Goal: Task Accomplishment & Management: Complete application form

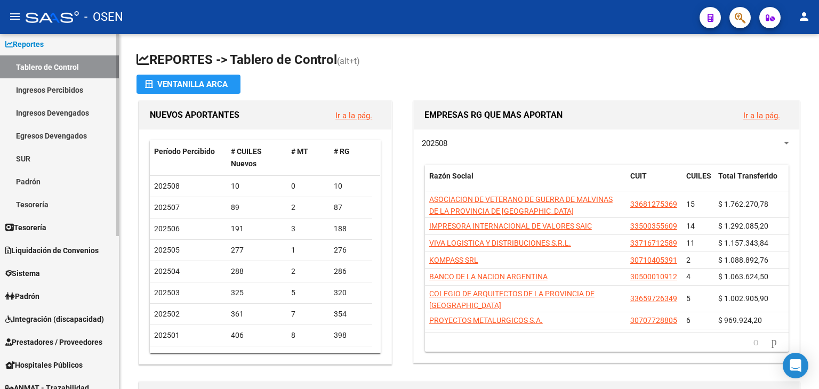
scroll to position [53, 0]
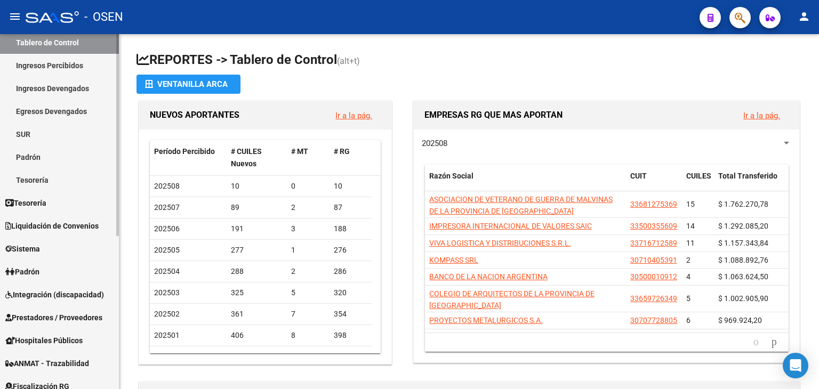
click at [73, 210] on link "Tesorería" at bounding box center [59, 202] width 119 height 23
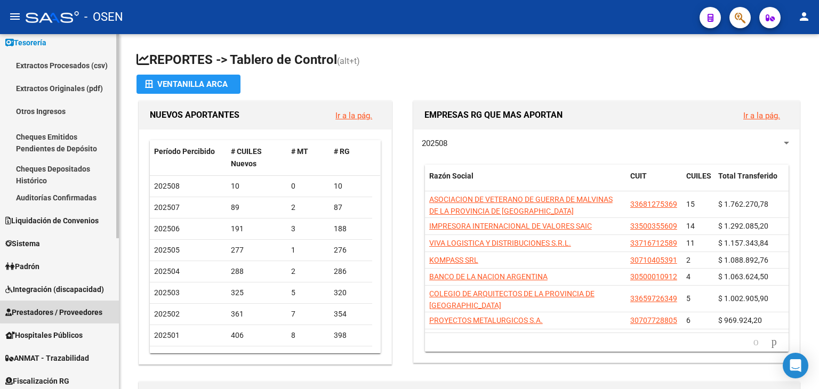
click at [68, 309] on span "Prestadores / Proveedores" at bounding box center [53, 313] width 97 height 12
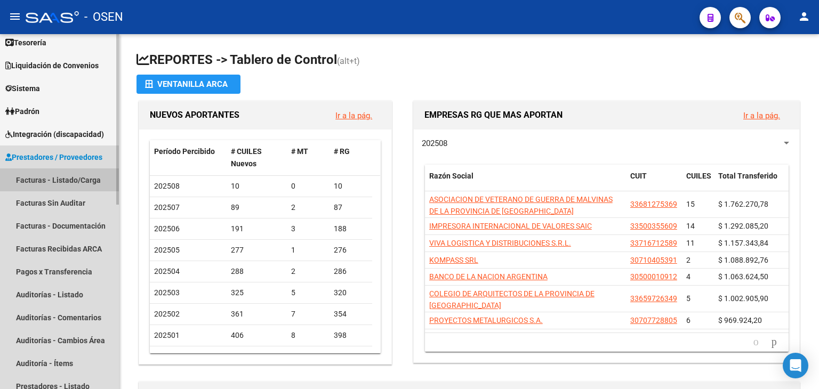
click at [74, 174] on link "Facturas - Listado/Carga" at bounding box center [59, 179] width 119 height 23
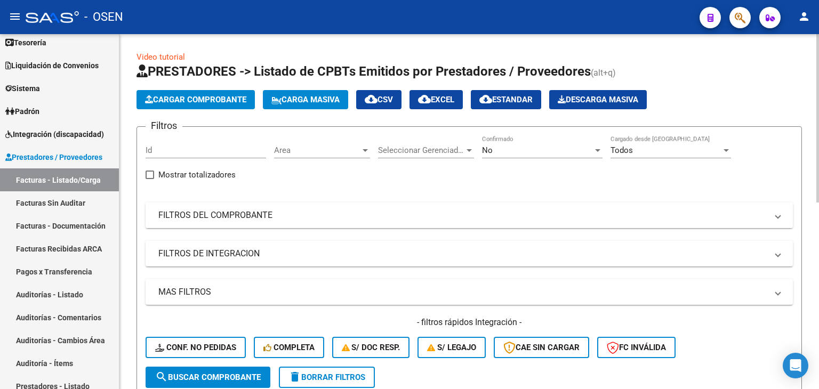
click at [520, 221] on mat-expansion-panel-header "FILTROS DEL COMPROBANTE" at bounding box center [469, 216] width 647 height 26
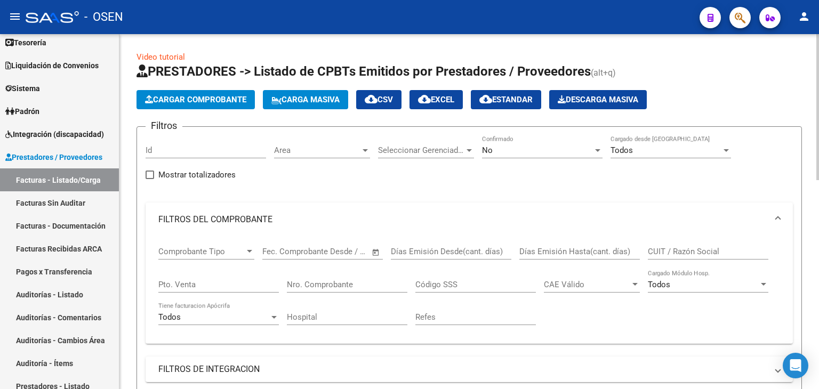
click at [528, 148] on div "No" at bounding box center [537, 151] width 111 height 10
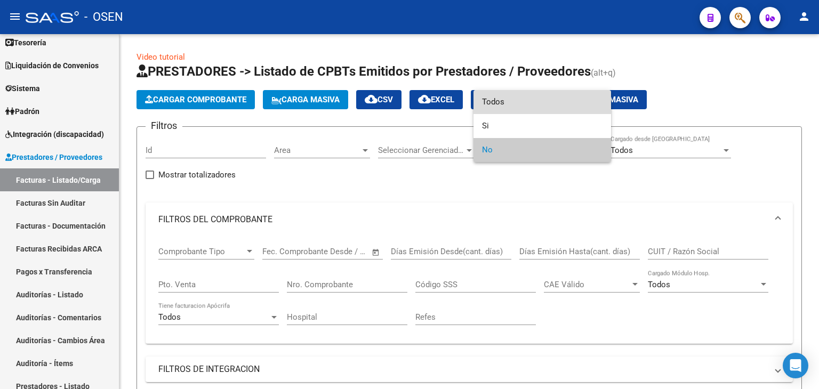
click at [516, 103] on span "Todos" at bounding box center [542, 102] width 120 height 24
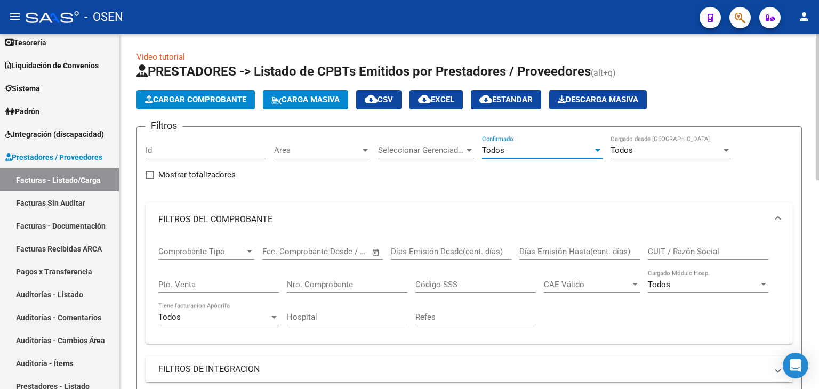
click at [670, 247] on input "CUIT / Razón Social" at bounding box center [708, 252] width 120 height 10
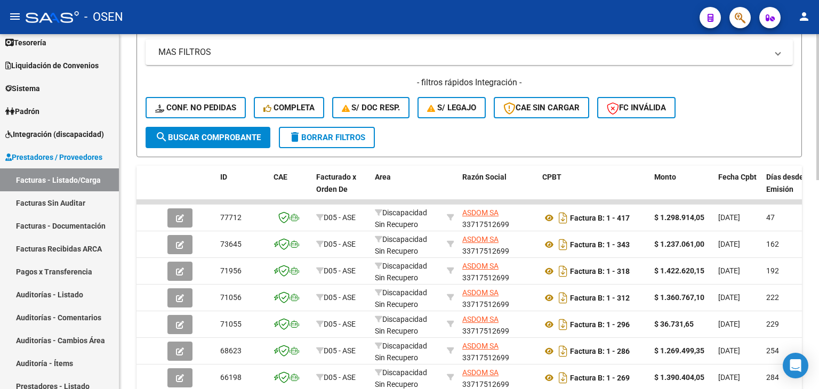
scroll to position [373, 0]
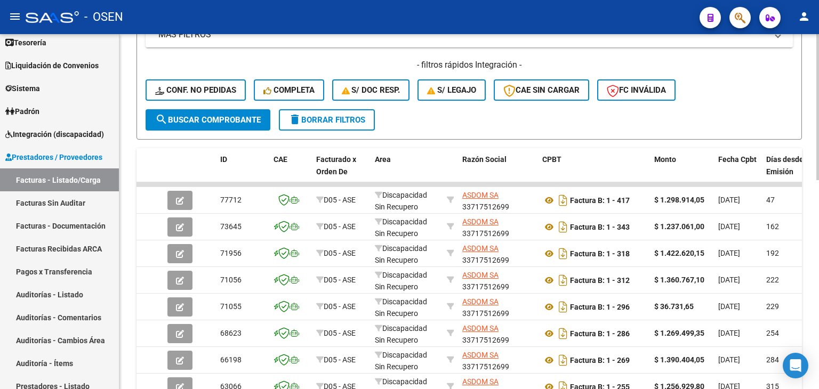
click at [128, 367] on div "Video tutorial PRESTADORES -> Listado de CPBTs Emitidos por Prestadores / Prove…" at bounding box center [468, 89] width 699 height 857
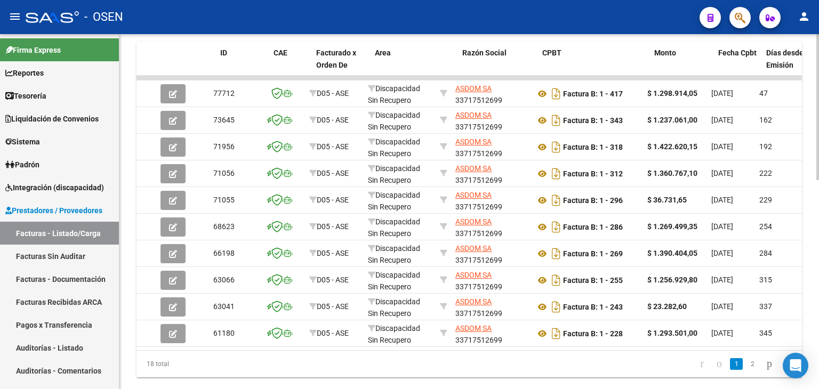
scroll to position [0, 0]
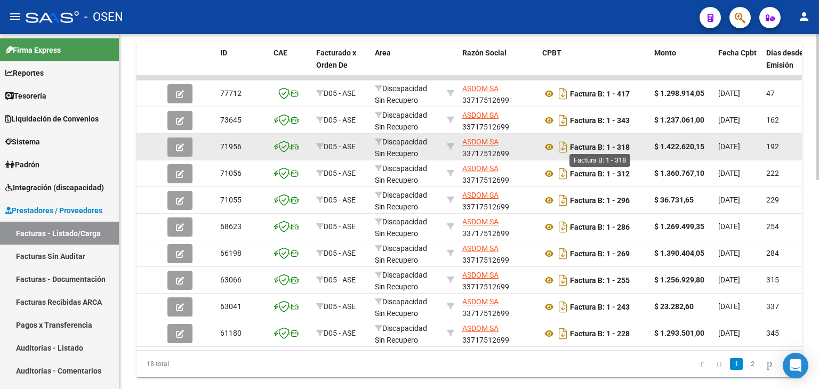
click at [605, 144] on strong "Factura B: 1 - 318" at bounding box center [600, 147] width 60 height 9
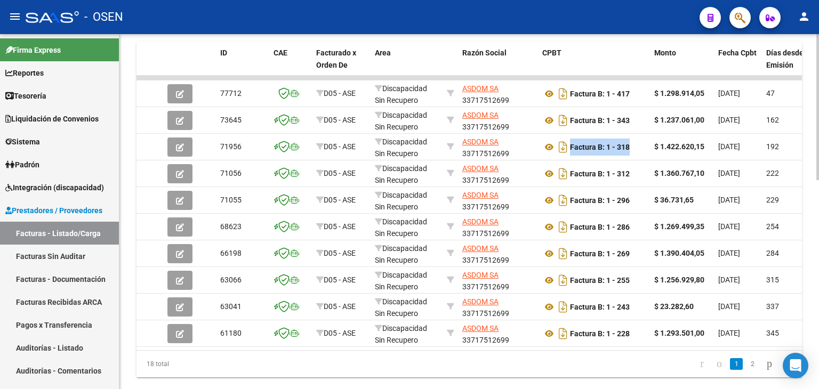
click at [294, 360] on div "18 total 1 2" at bounding box center [468, 364] width 665 height 27
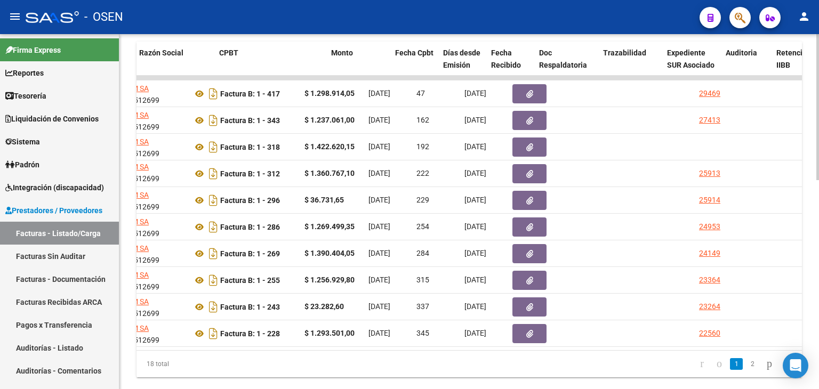
scroll to position [0, 299]
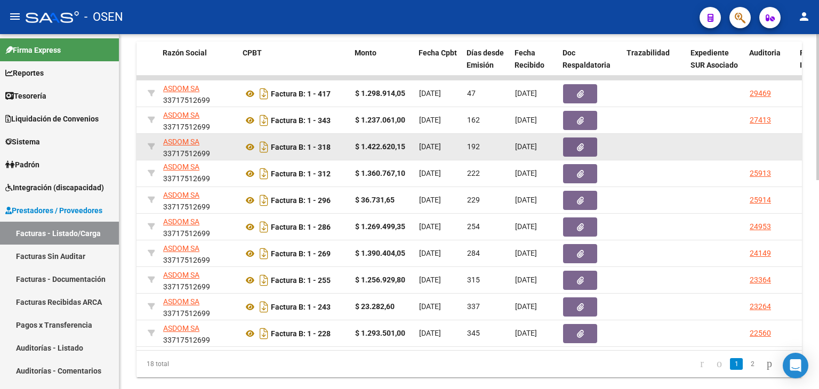
click at [569, 154] on button "button" at bounding box center [580, 147] width 34 height 19
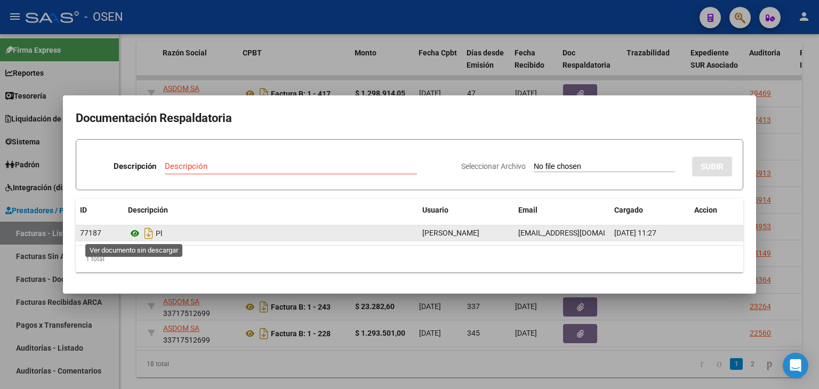
click at [132, 235] on icon at bounding box center [135, 233] width 14 height 13
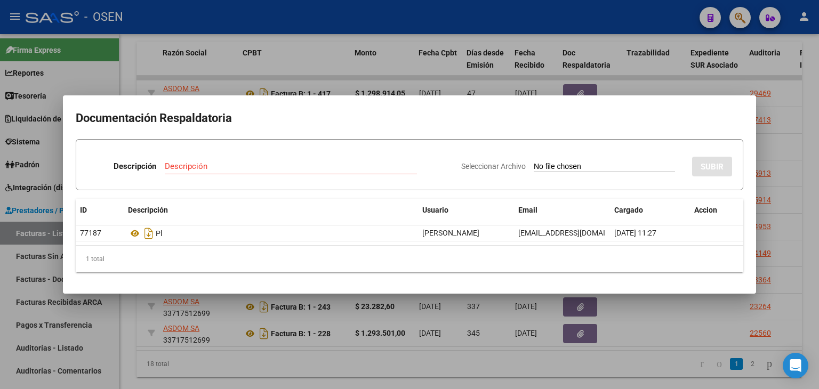
click at [353, 44] on div at bounding box center [409, 194] width 819 height 389
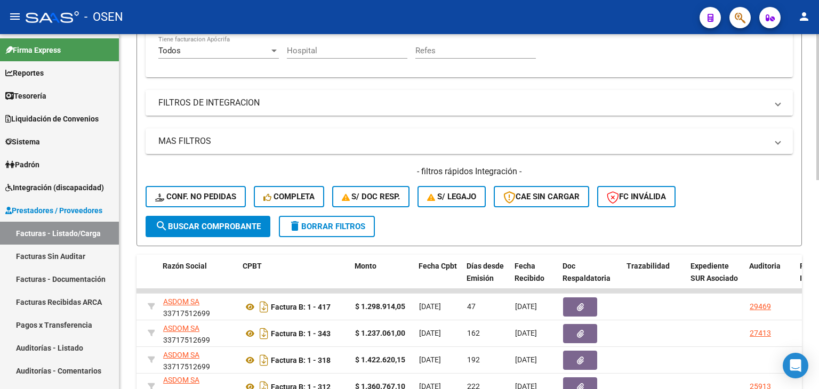
scroll to position [160, 0]
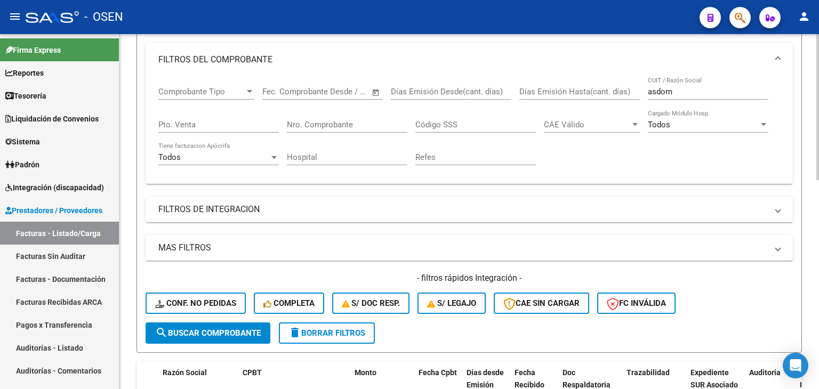
click at [663, 98] on div "asdom CUIT / Razón Social" at bounding box center [708, 88] width 120 height 23
click at [663, 94] on input "asdom" at bounding box center [708, 92] width 120 height 10
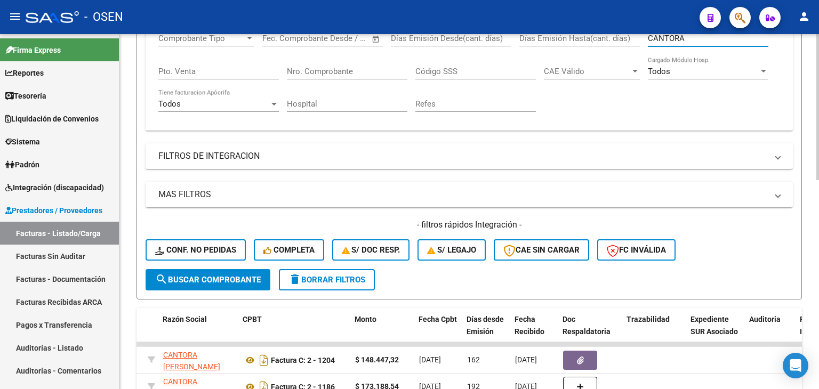
scroll to position [107, 0]
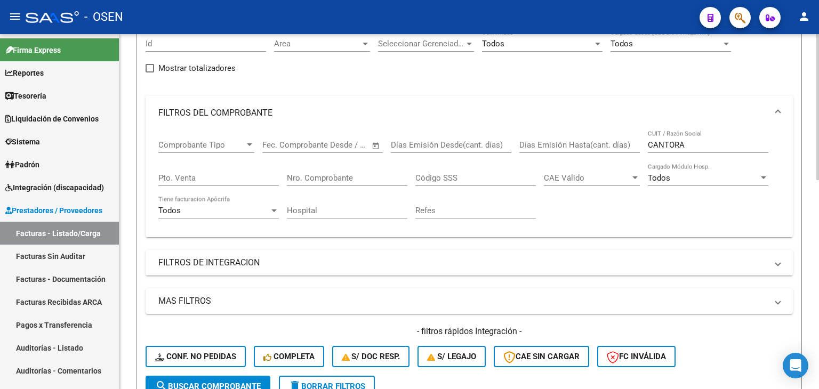
click at [778, 73] on div "Filtros Id Area Area Seleccionar Gerenciador Seleccionar Gerenciador Todos Conf…" at bounding box center [469, 202] width 647 height 347
click at [666, 137] on div "CANTORA CUIT / Razón Social" at bounding box center [708, 141] width 120 height 23
click at [662, 141] on input "CANTORA" at bounding box center [708, 145] width 120 height 10
click at [662, 142] on input "CANTORA" at bounding box center [708, 145] width 120 height 10
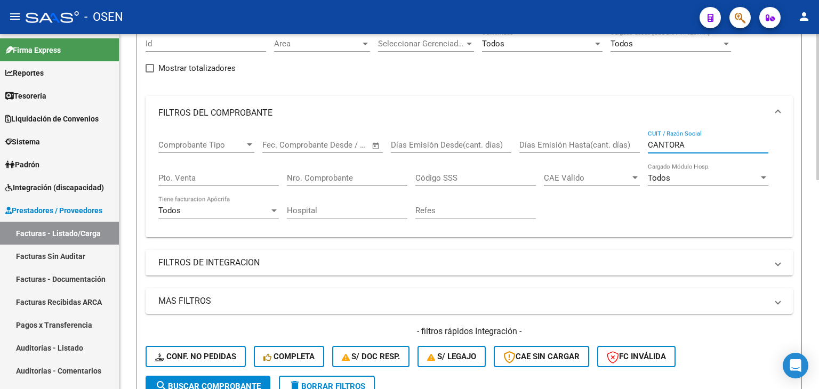
click at [662, 142] on input "CANTORA" at bounding box center [708, 145] width 120 height 10
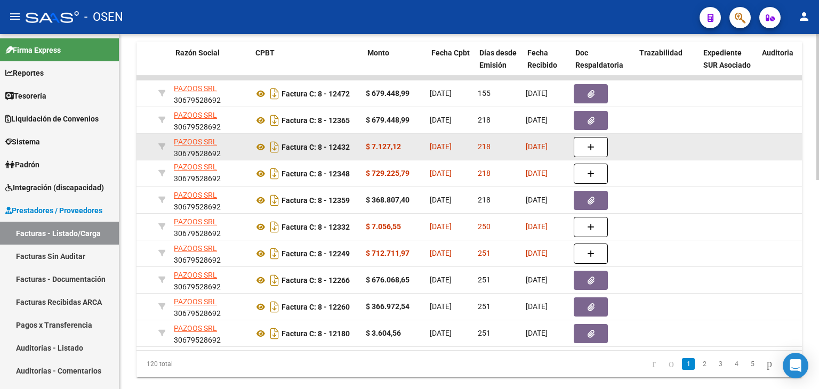
scroll to position [0, 286]
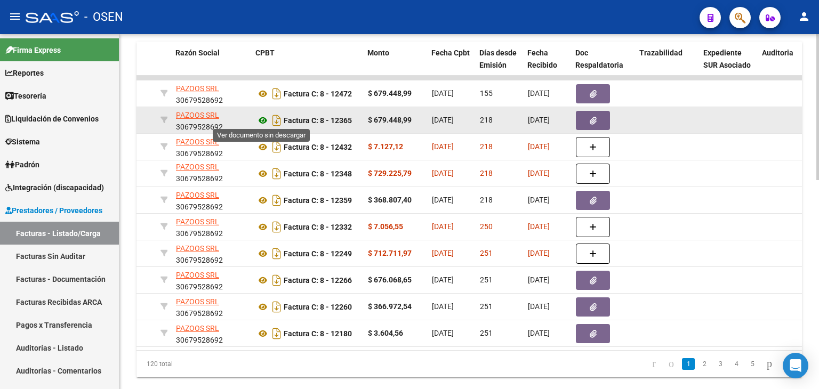
click at [260, 120] on icon at bounding box center [263, 120] width 14 height 13
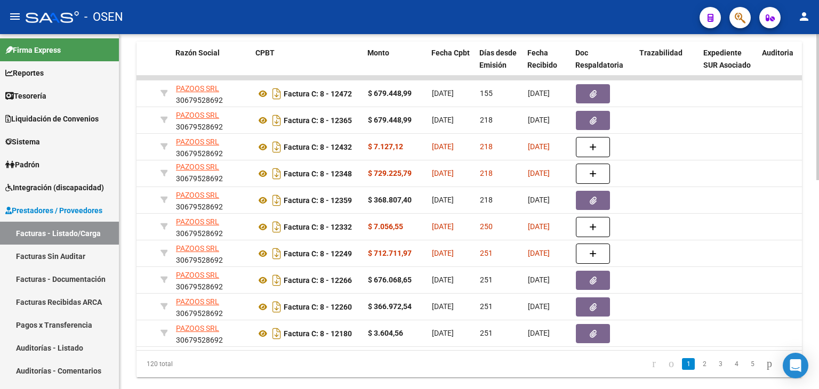
click at [548, 365] on datatable-pager "1 2 3 4 5" at bounding box center [535, 364] width 524 height 18
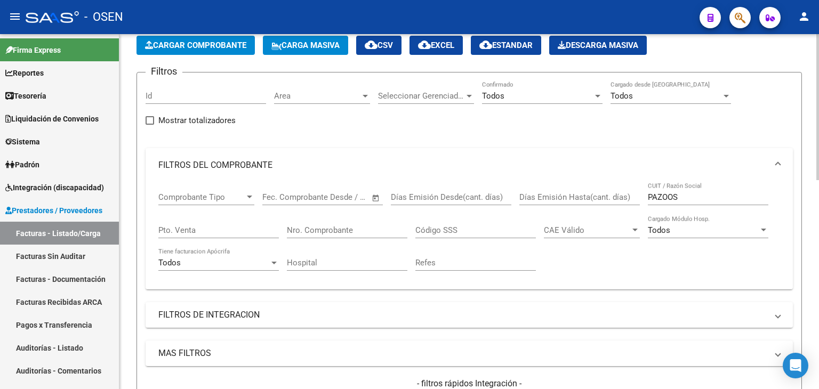
scroll to position [53, 0]
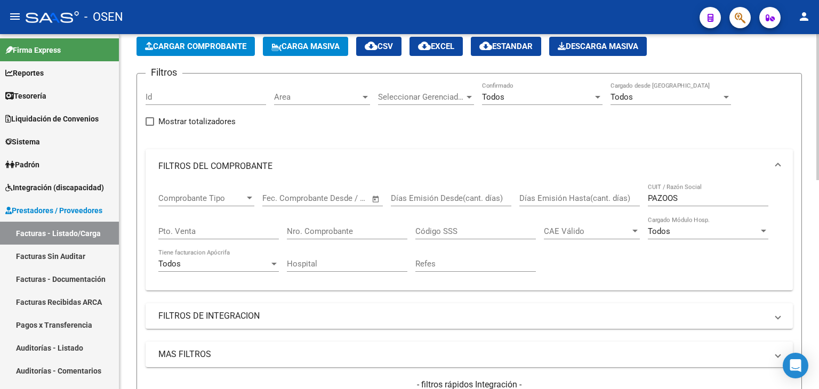
click at [671, 196] on input "PAZOOS" at bounding box center [708, 199] width 120 height 10
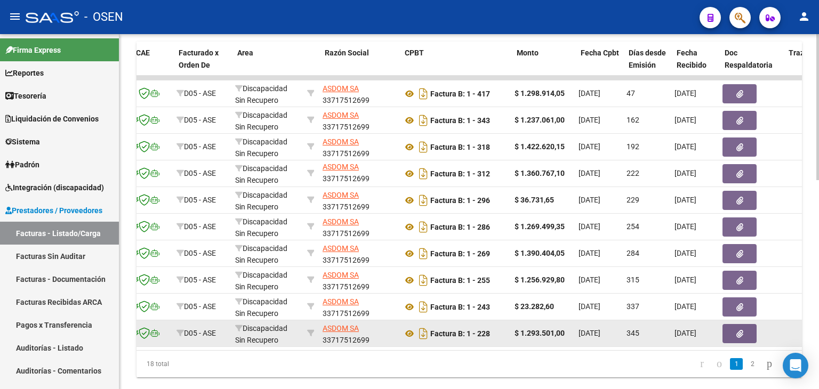
scroll to position [0, 138]
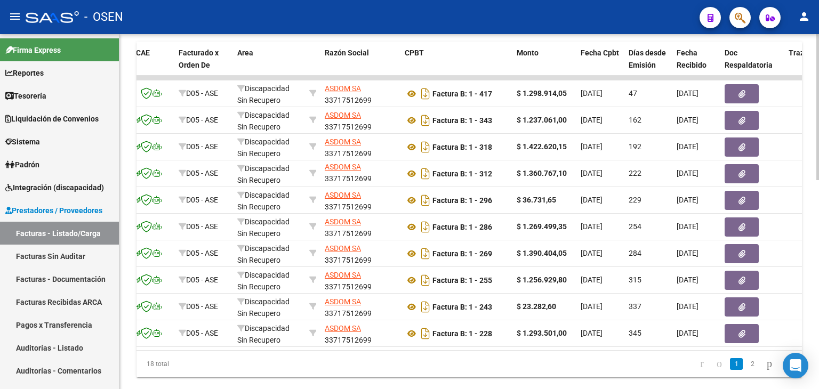
click at [519, 368] on datatable-pager "1 2" at bounding box center [535, 364] width 524 height 18
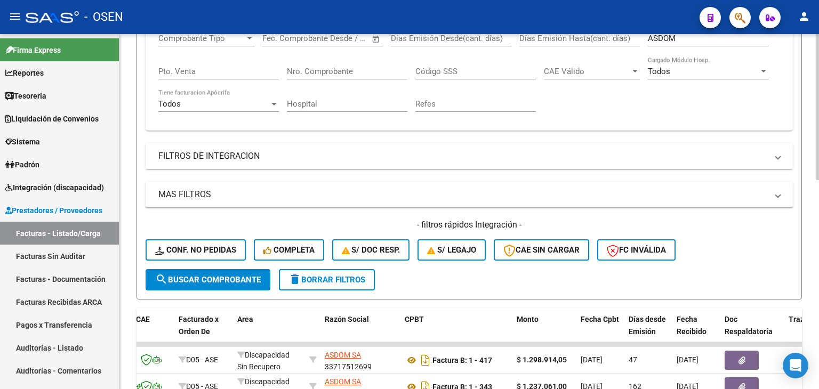
scroll to position [160, 0]
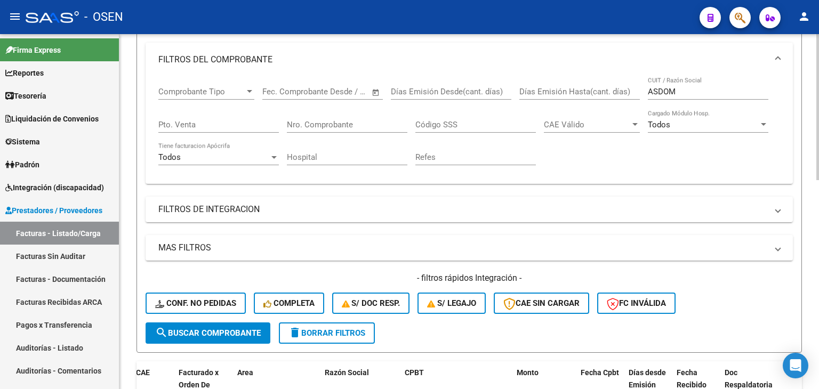
click at [668, 92] on input "ASDOM" at bounding box center [708, 92] width 120 height 10
drag, startPoint x: 584, startPoint y: 156, endPoint x: 571, endPoint y: 154, distance: 13.4
click at [584, 156] on div "Comprobante Tipo Comprobante Tipo Start date – End date Fec. Comprobante Desde …" at bounding box center [469, 126] width 622 height 99
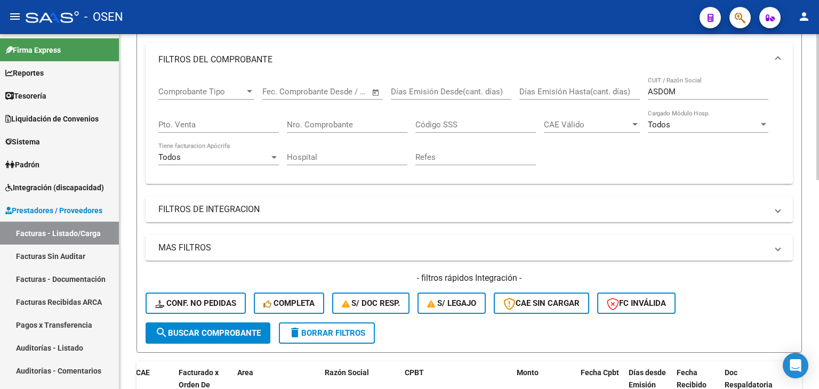
click at [662, 90] on input "ASDOM" at bounding box center [708, 92] width 120 height 10
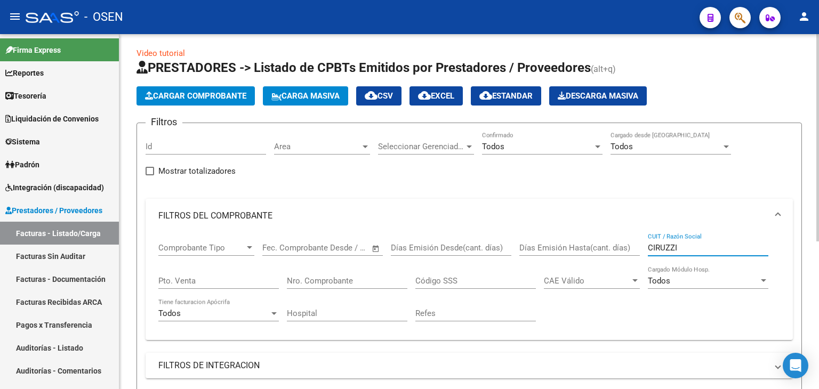
scroll to position [0, 0]
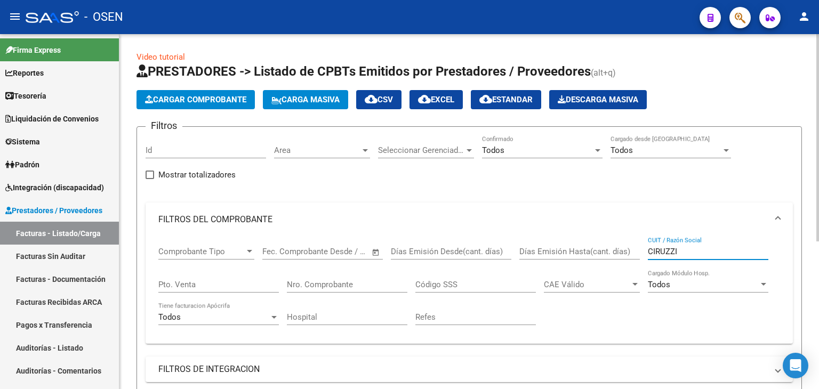
click at [663, 255] on input "CIRUZZI" at bounding box center [708, 252] width 120 height 10
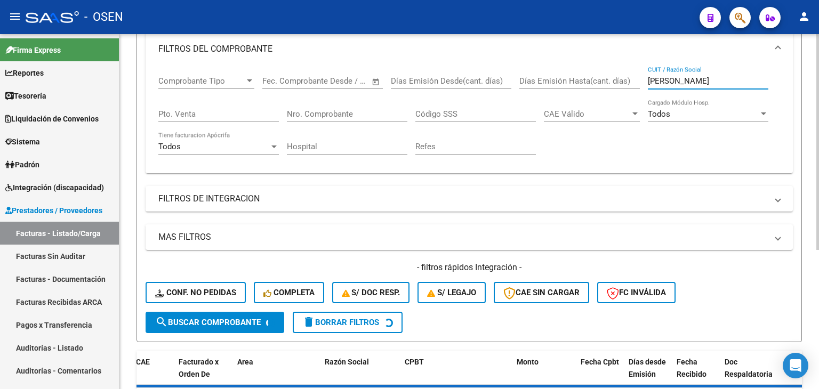
scroll to position [122, 0]
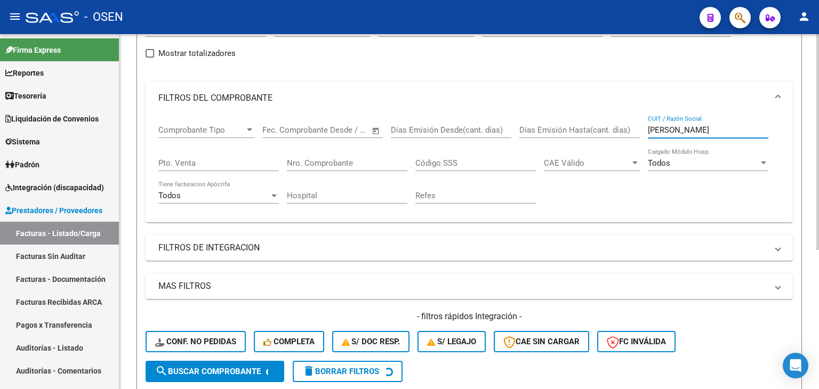
click at [693, 128] on input "[PERSON_NAME]" at bounding box center [708, 130] width 120 height 10
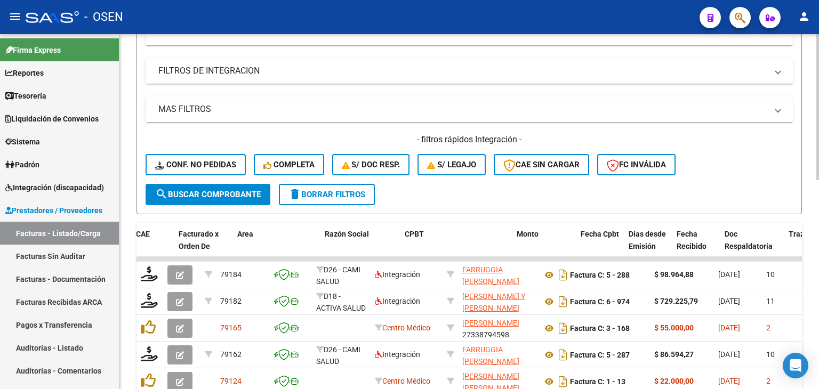
scroll to position [335, 0]
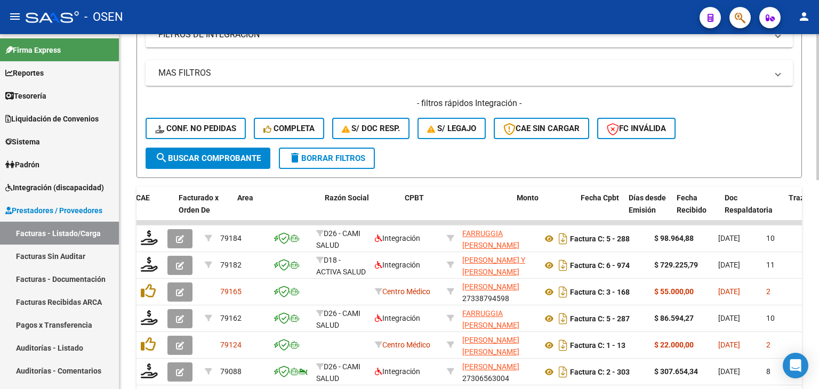
type input "[PERSON_NAME]"
click at [183, 165] on button "search Buscar Comprobante" at bounding box center [208, 158] width 125 height 21
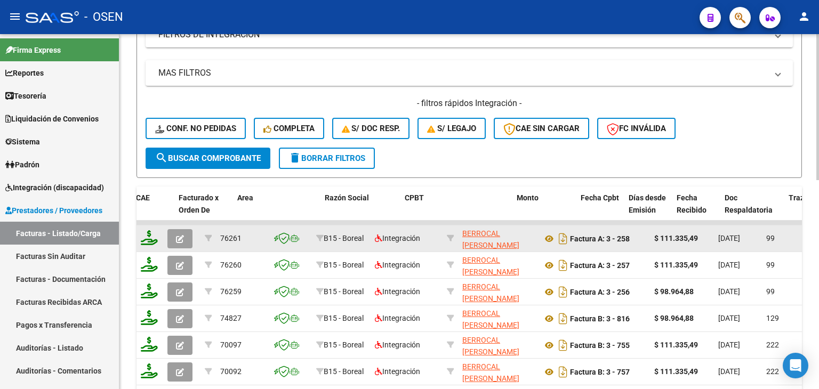
scroll to position [508, 0]
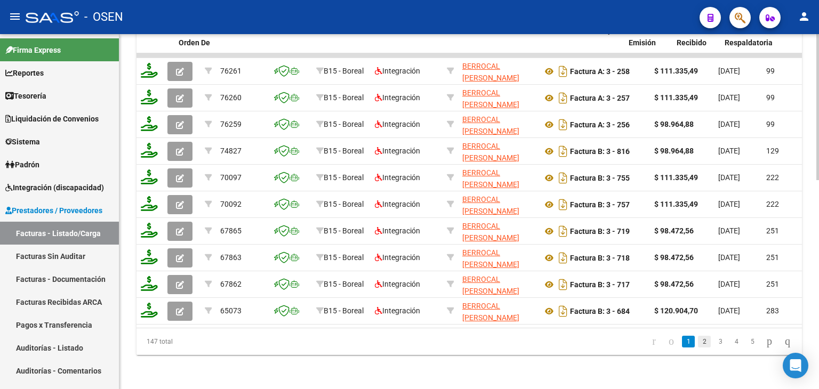
click at [698, 341] on link "2" at bounding box center [704, 342] width 13 height 12
click at [714, 346] on link "3" at bounding box center [720, 342] width 13 height 12
click at [730, 344] on link "4" at bounding box center [736, 342] width 13 height 12
click at [730, 343] on link "5" at bounding box center [736, 342] width 13 height 12
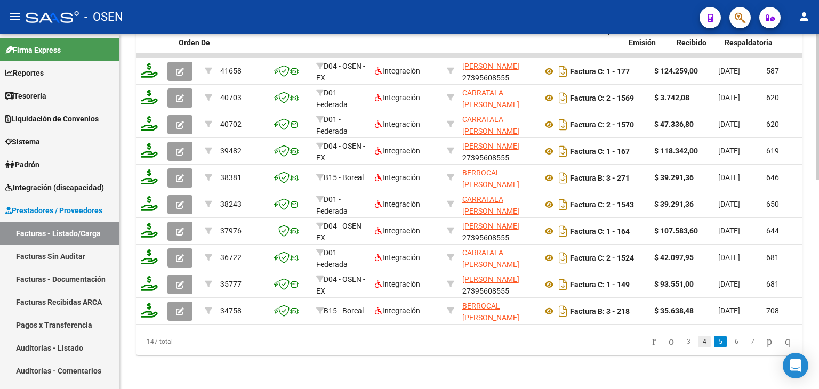
click at [698, 342] on link "4" at bounding box center [704, 342] width 13 height 12
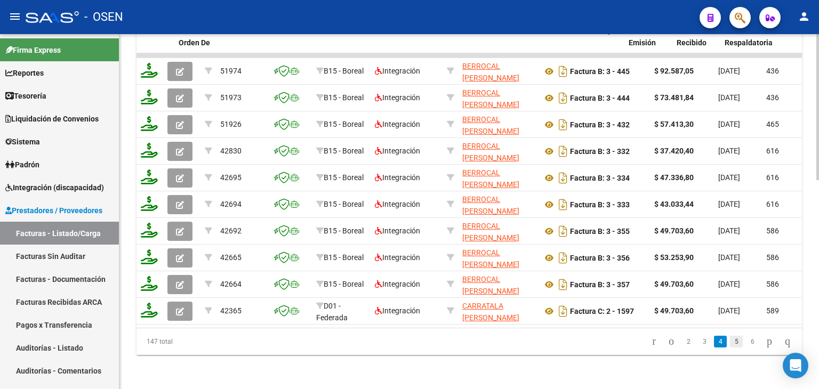
click at [730, 341] on link "5" at bounding box center [736, 342] width 13 height 12
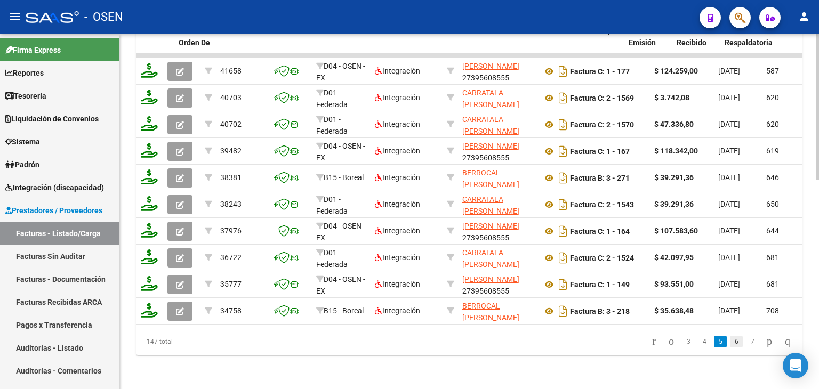
click at [730, 346] on link "6" at bounding box center [736, 342] width 13 height 12
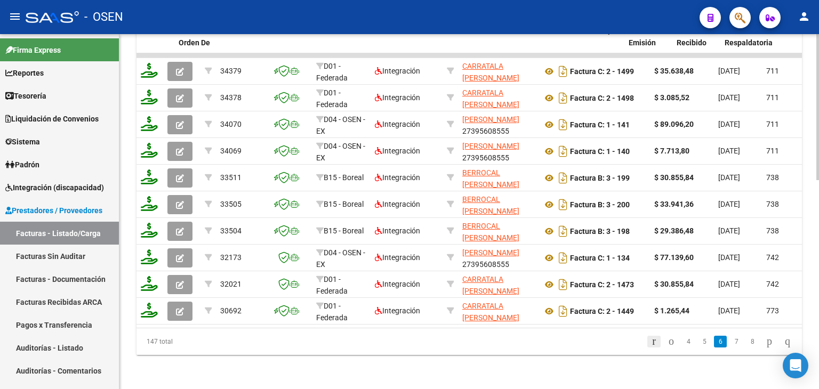
click at [650, 346] on icon "go to first page" at bounding box center [653, 341] width 7 height 13
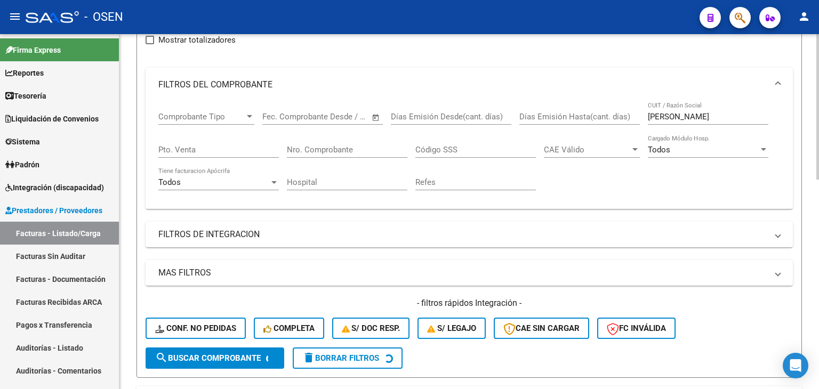
scroll to position [0, 0]
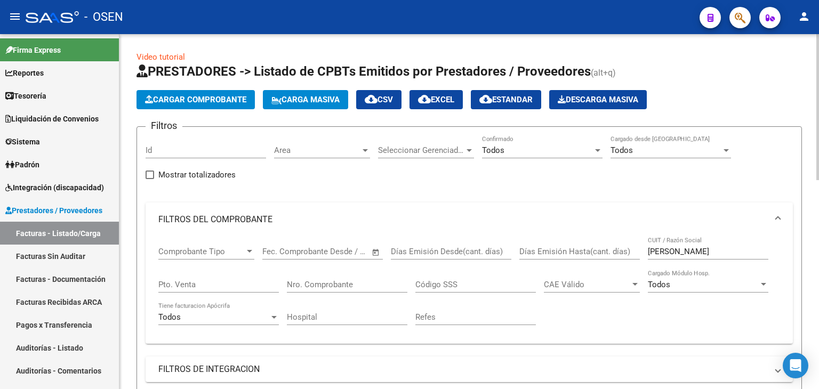
click at [674, 255] on input "[PERSON_NAME]" at bounding box center [708, 252] width 120 height 10
click at [53, 96] on link "Tesorería" at bounding box center [59, 95] width 119 height 23
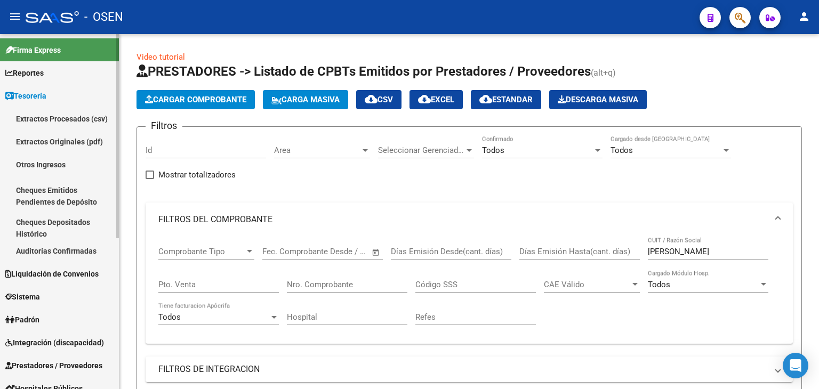
click at [70, 246] on link "Auditorías Confirmadas" at bounding box center [59, 250] width 119 height 23
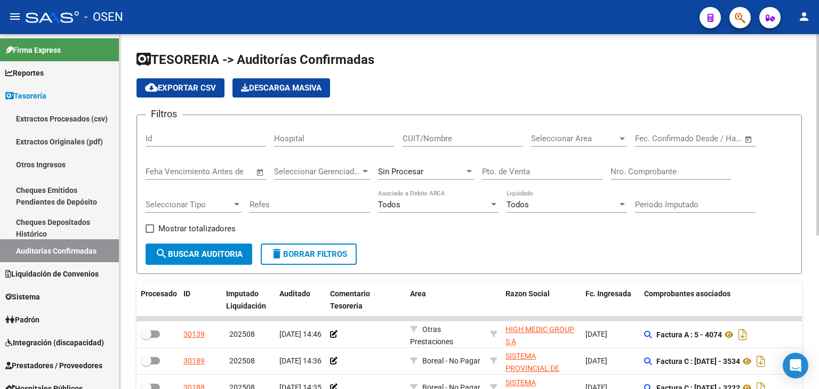
click at [625, 175] on div "Nro. Comprobante" at bounding box center [670, 168] width 120 height 23
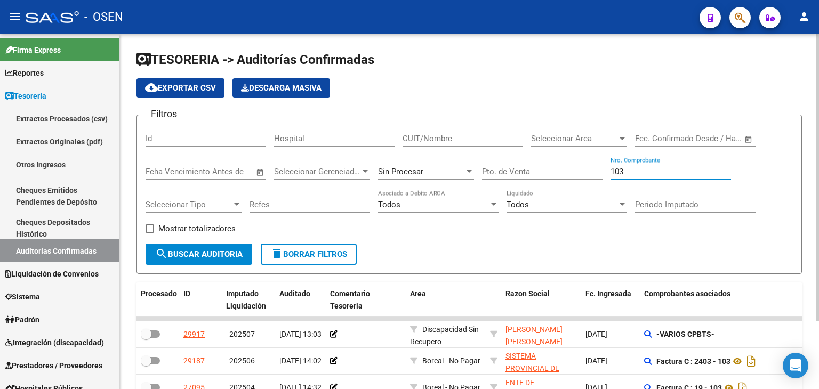
scroll to position [53, 0]
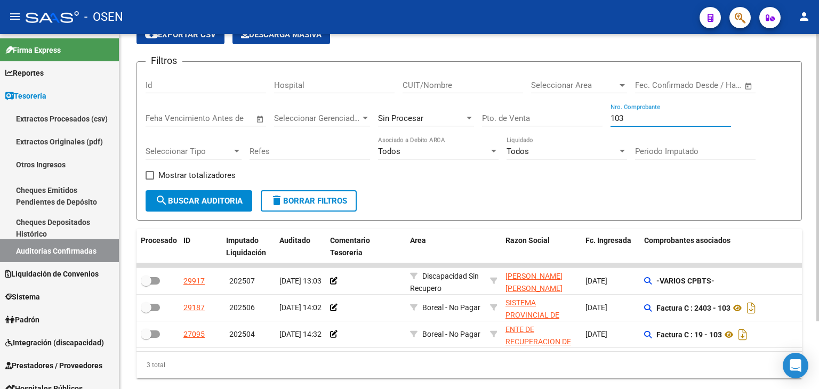
drag, startPoint x: 646, startPoint y: 119, endPoint x: 548, endPoint y: 131, distance: 99.4
click at [550, 131] on div "Filtros Id Hospital CUIT/Nombre Seleccionar Area Seleccionar Area Start date – …" at bounding box center [469, 130] width 647 height 120
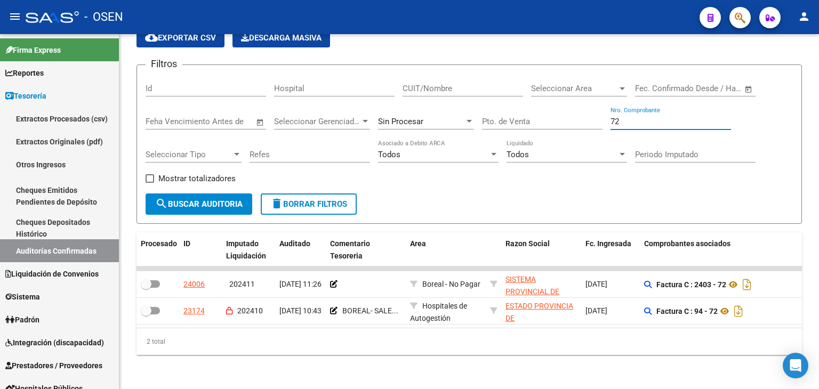
type input "72"
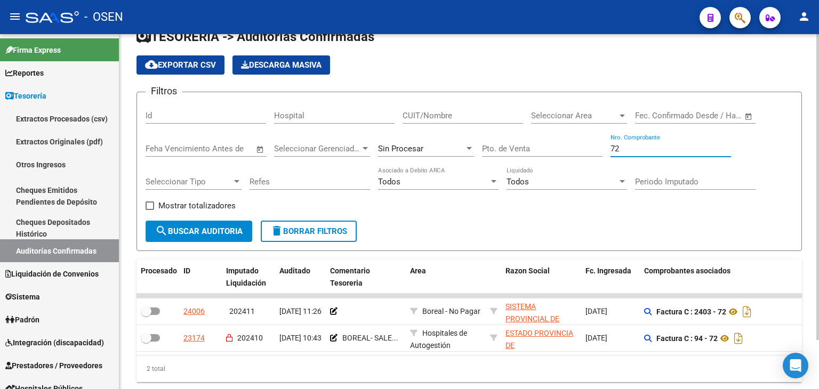
scroll to position [0, 0]
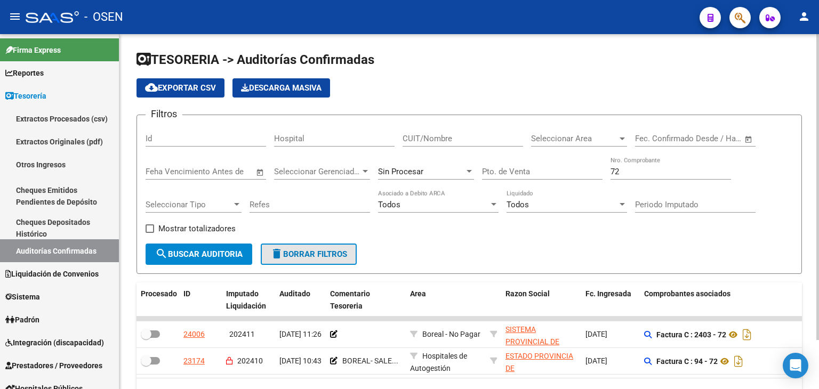
click at [321, 259] on button "delete Borrar Filtros" at bounding box center [309, 254] width 96 height 21
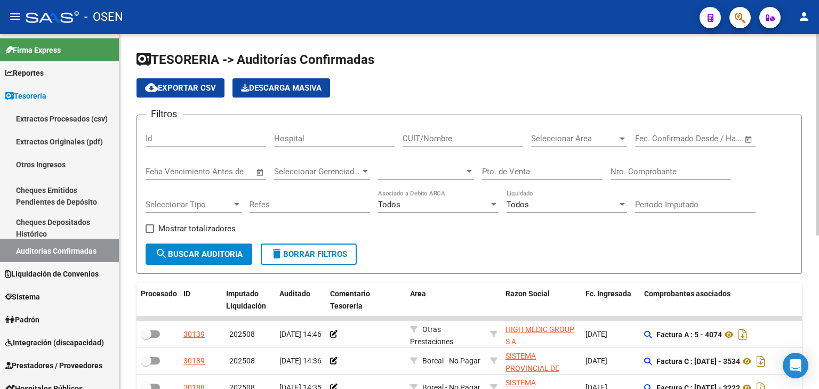
click at [753, 129] on span "Open calendar" at bounding box center [749, 139] width 26 height 26
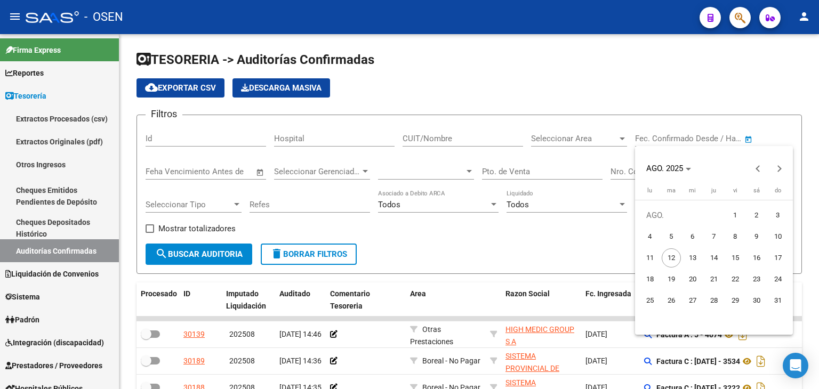
click at [741, 218] on span "1" at bounding box center [735, 215] width 19 height 19
type input "[DATE]"
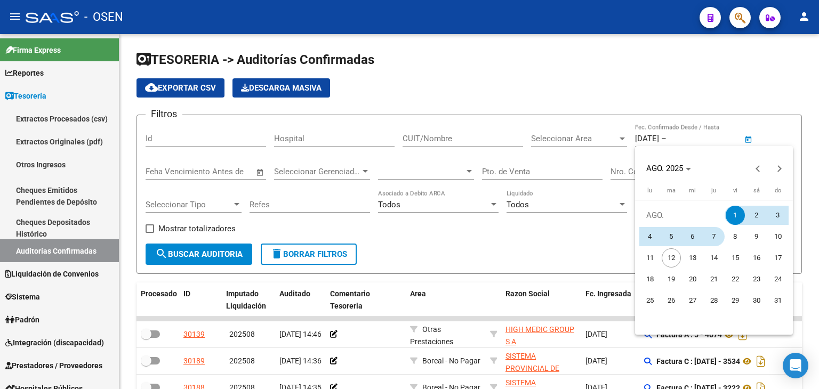
click at [722, 238] on span "7" at bounding box center [713, 236] width 19 height 19
type input "[DATE]"
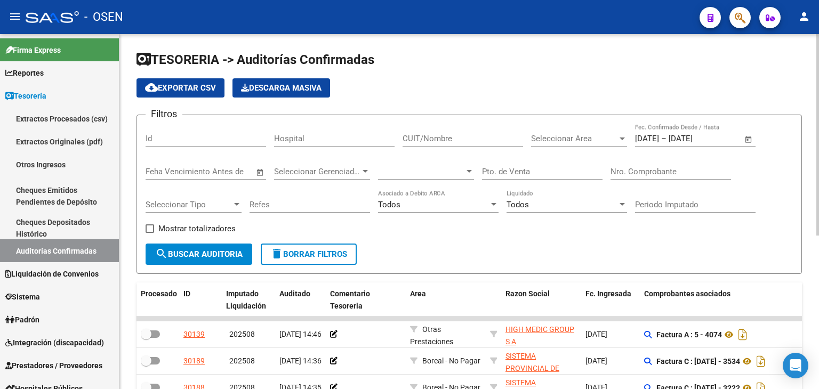
click at [578, 145] on div "Seleccionar Area Seleccionar Area" at bounding box center [579, 135] width 96 height 23
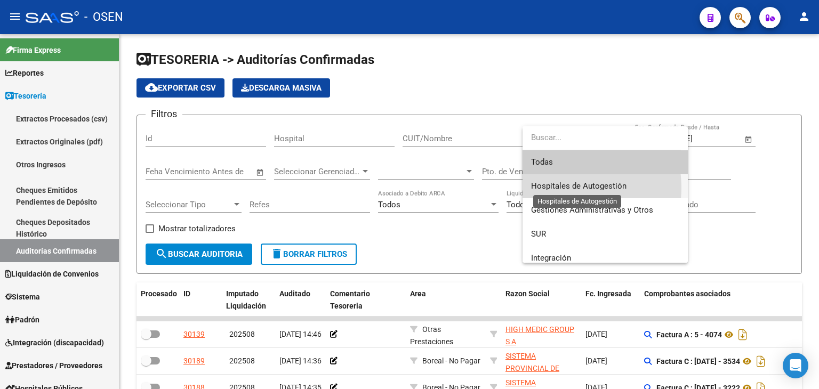
click at [566, 188] on span "Hospitales de Autogestión" at bounding box center [578, 186] width 95 height 10
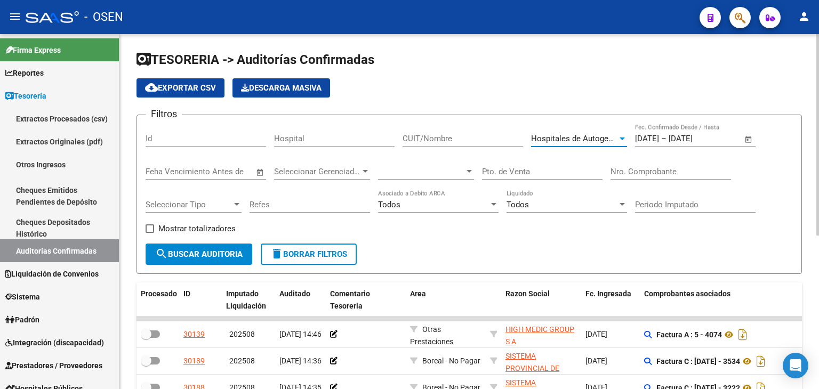
click at [162, 259] on mat-icon "search" at bounding box center [161, 253] width 13 height 13
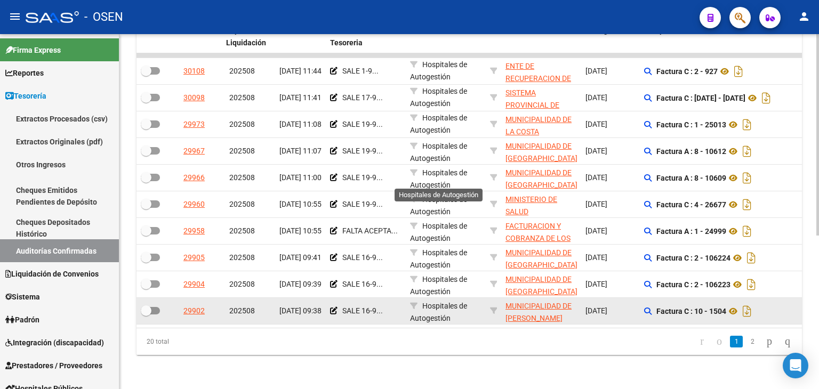
scroll to position [2, 0]
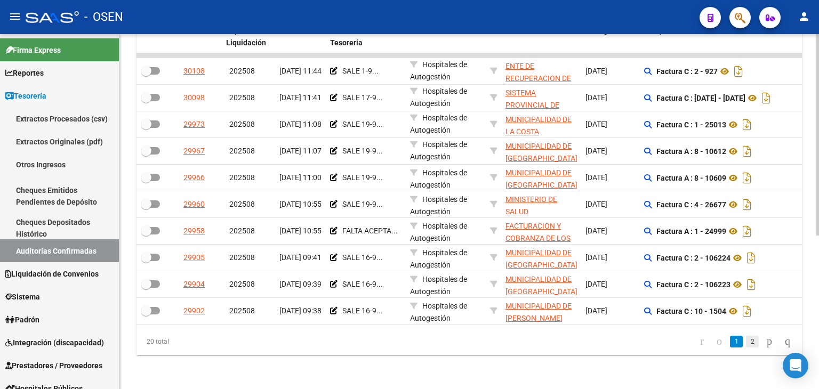
click at [746, 344] on link "2" at bounding box center [752, 342] width 13 height 12
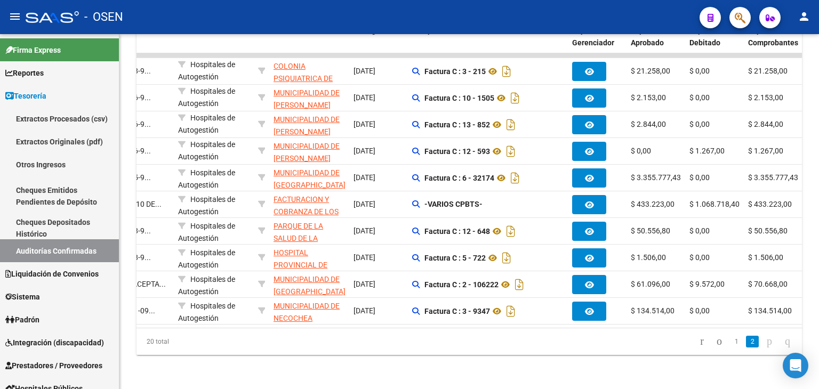
scroll to position [0, 228]
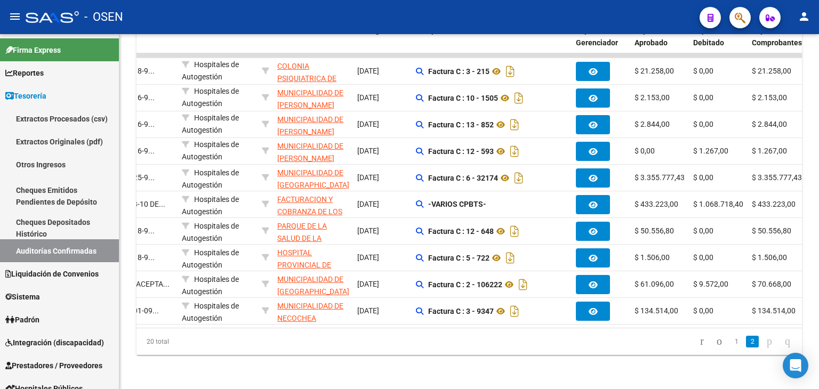
drag, startPoint x: 396, startPoint y: 323, endPoint x: 501, endPoint y: 337, distance: 105.4
click at [501, 337] on div "Procesado ID Imputado Liquidación Auditado Comentario Tesoreria Area Razon Soci…" at bounding box center [468, 187] width 665 height 336
drag, startPoint x: 271, startPoint y: 43, endPoint x: 257, endPoint y: 43, distance: 13.3
click at [257, 43] on datatable-header-cell at bounding box center [261, 36] width 9 height 35
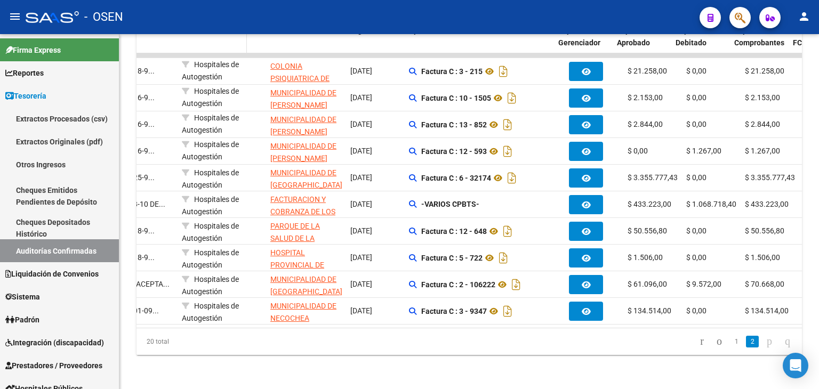
drag, startPoint x: 254, startPoint y: 44, endPoint x: 244, endPoint y: 45, distance: 10.7
click at [244, 45] on span at bounding box center [244, 36] width 5 height 35
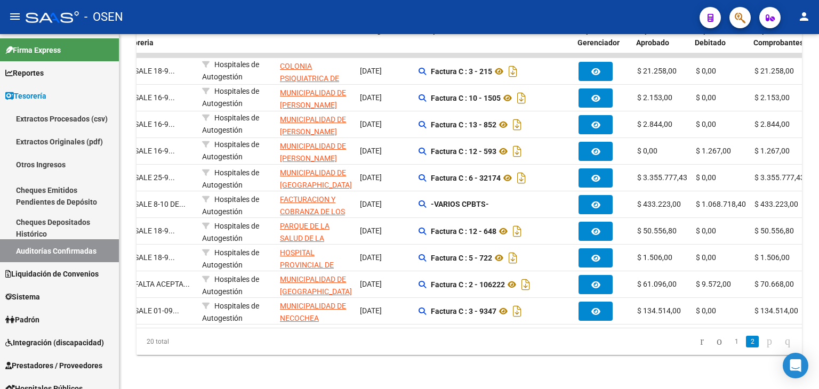
scroll to position [0, 209]
click at [729, 339] on li "1" at bounding box center [736, 342] width 16 height 18
click at [730, 344] on link "1" at bounding box center [736, 342] width 13 height 12
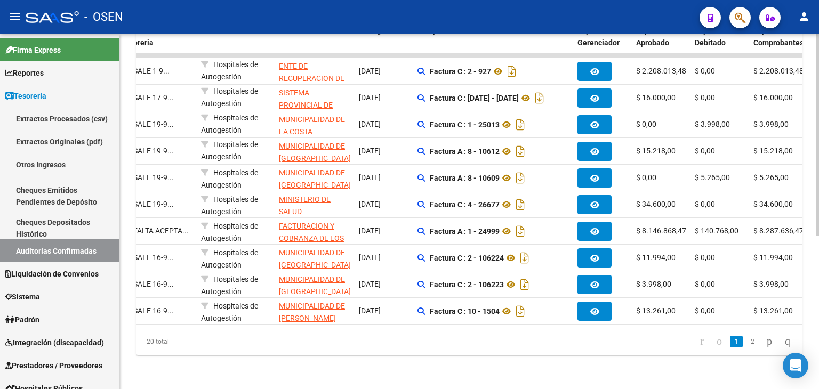
scroll to position [267, 0]
click at [744, 339] on li "2" at bounding box center [752, 342] width 16 height 18
click at [746, 341] on link "2" at bounding box center [752, 342] width 13 height 12
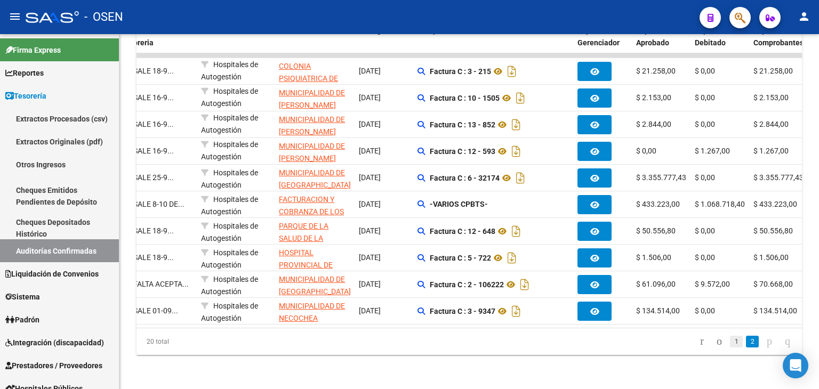
click at [730, 346] on link "1" at bounding box center [736, 342] width 13 height 12
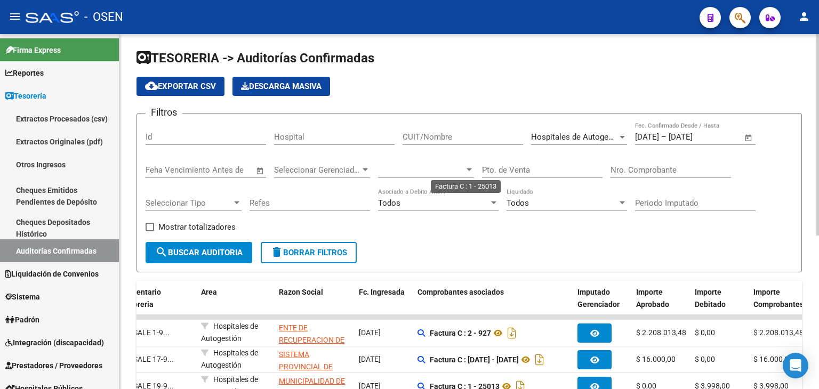
scroll to position [0, 0]
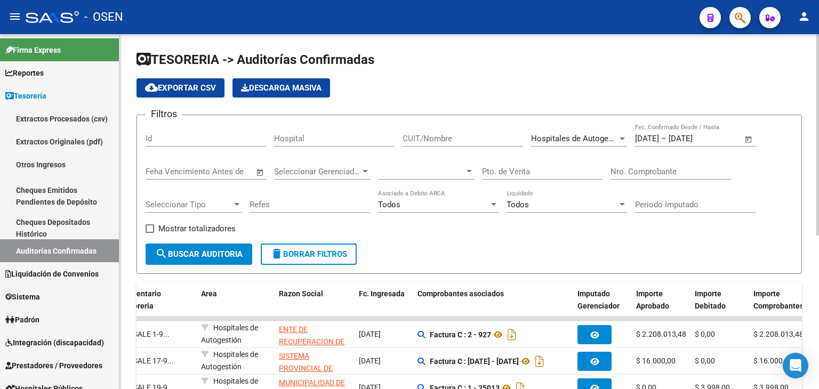
click at [743, 138] on span "Open calendar" at bounding box center [749, 139] width 26 height 26
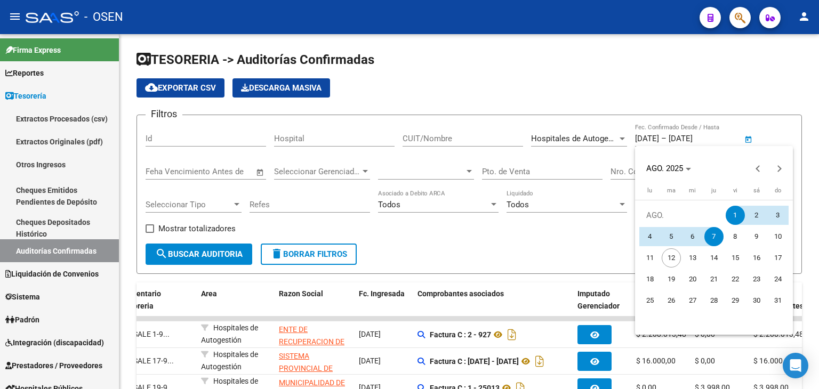
click at [606, 106] on div at bounding box center [409, 194] width 819 height 389
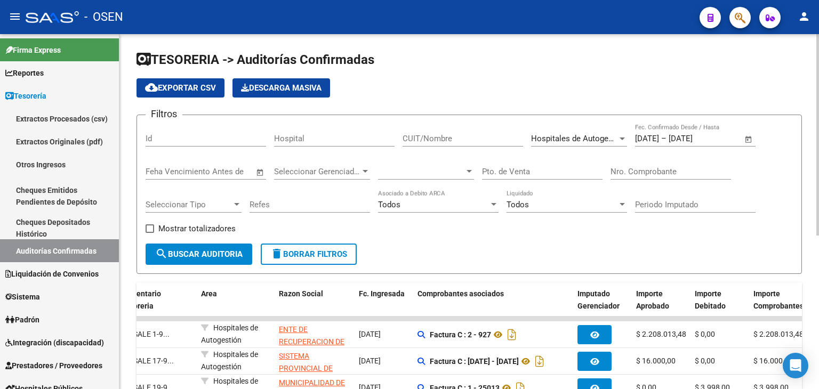
click at [588, 150] on div "Hospitales de Autogestión Seleccionar Area" at bounding box center [579, 140] width 96 height 33
click at [590, 137] on span "Hospitales de Autogestión" at bounding box center [578, 139] width 95 height 10
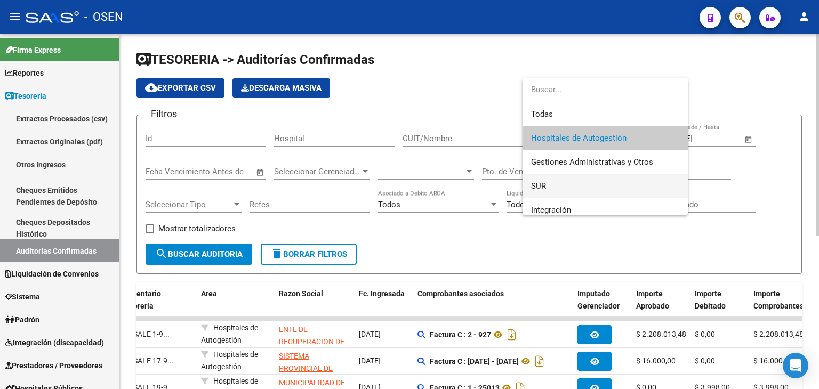
drag, startPoint x: 575, startPoint y: 187, endPoint x: 448, endPoint y: 210, distance: 128.5
click at [574, 187] on span "SUR" at bounding box center [605, 186] width 148 height 24
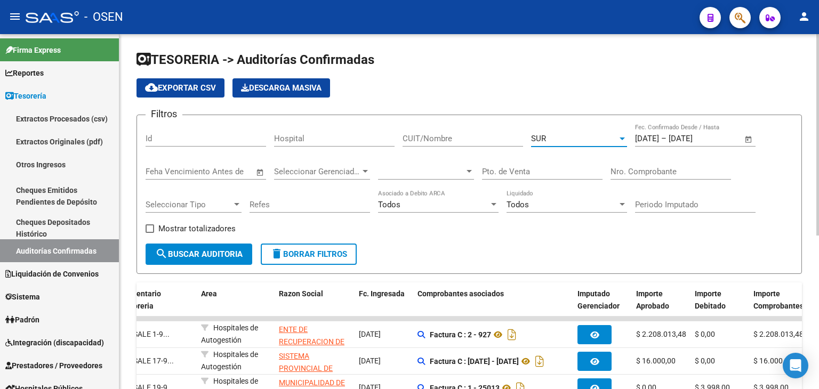
click at [237, 256] on span "search Buscar Auditoria" at bounding box center [198, 254] width 87 height 10
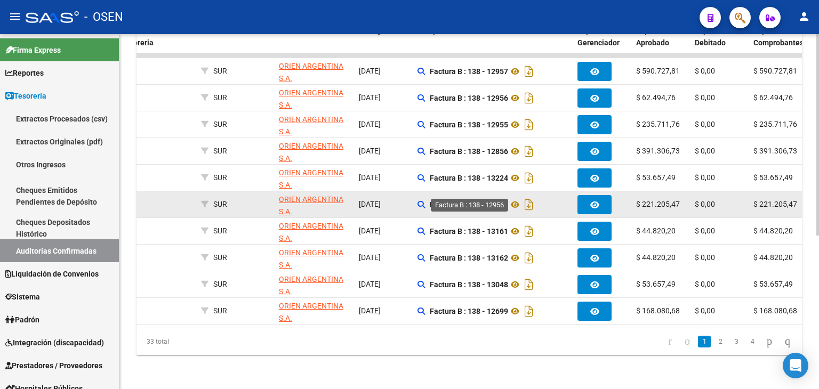
scroll to position [270, 0]
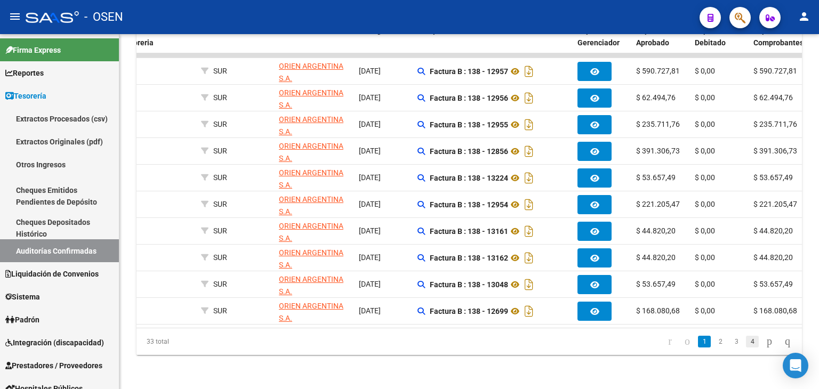
click at [746, 340] on link "4" at bounding box center [752, 342] width 13 height 12
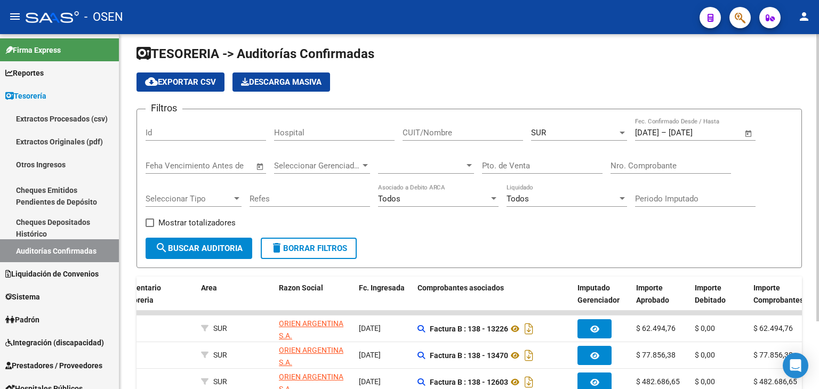
scroll to position [0, 0]
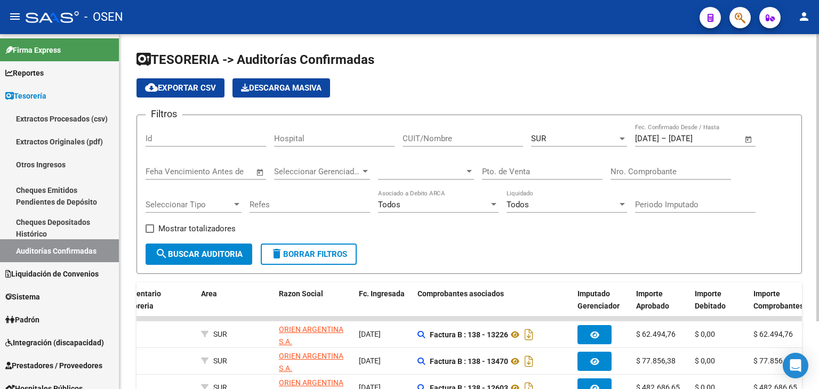
click at [548, 134] on div "SUR" at bounding box center [574, 139] width 86 height 10
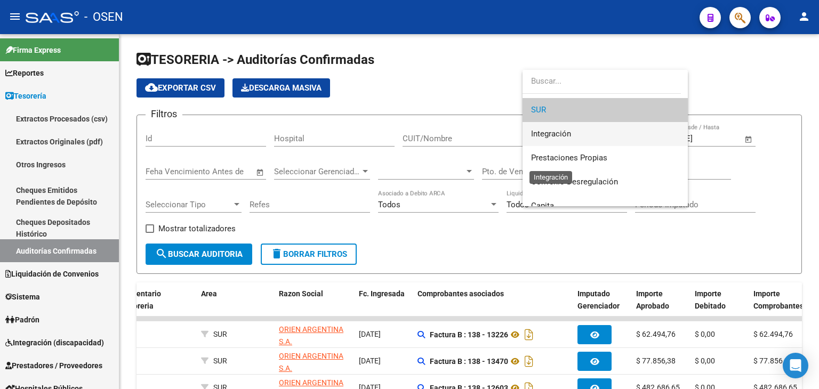
scroll to position [93, 0]
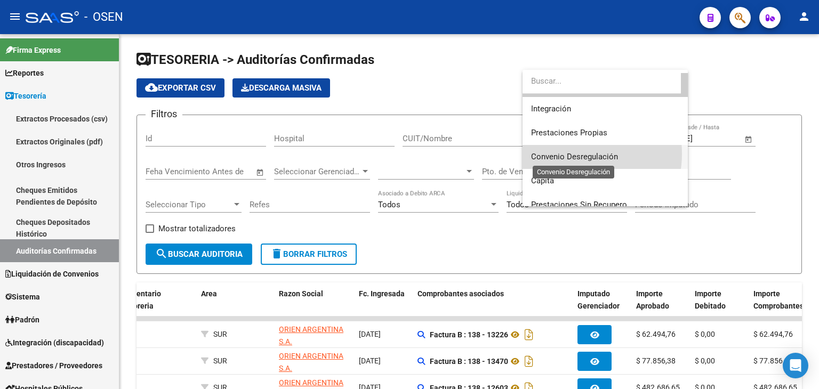
click at [569, 154] on span "Convenio Desregulación" at bounding box center [574, 157] width 87 height 10
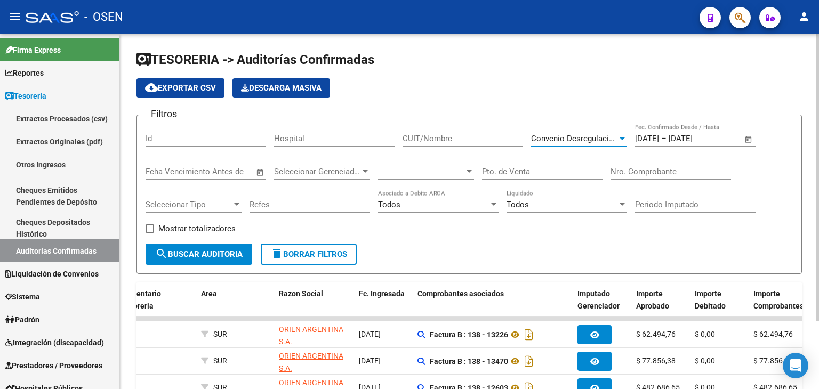
click at [203, 253] on span "search Buscar Auditoria" at bounding box center [198, 254] width 87 height 10
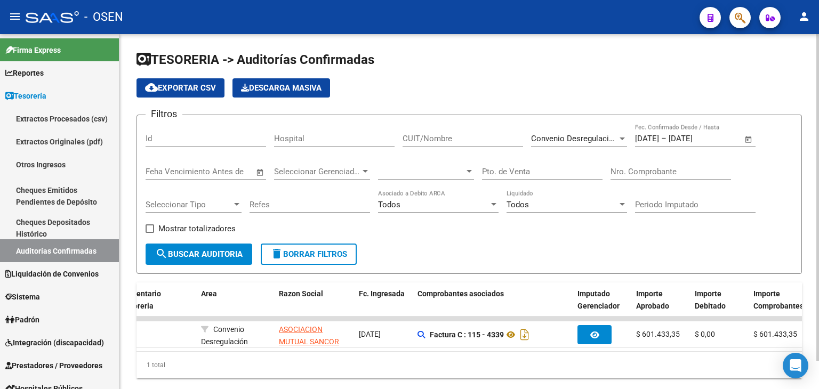
click at [554, 135] on span "Convenio Desregulación" at bounding box center [574, 139] width 87 height 10
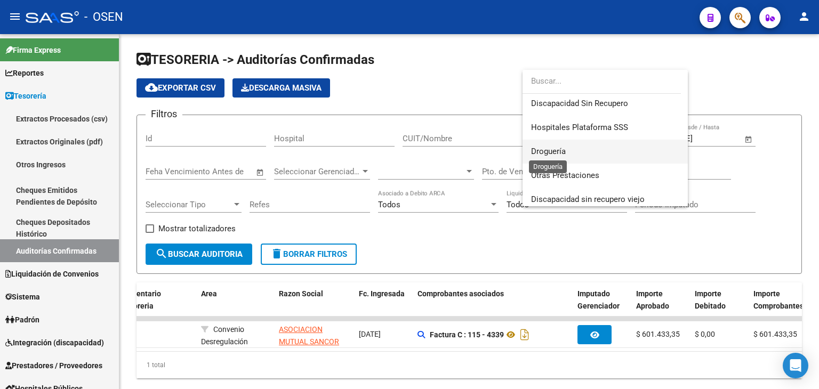
scroll to position [165, 0]
click at [556, 152] on div "Todas Hospitales de Autogestión Gestiones Administrativas y Otros SUR Integraci…" at bounding box center [604, 138] width 165 height 136
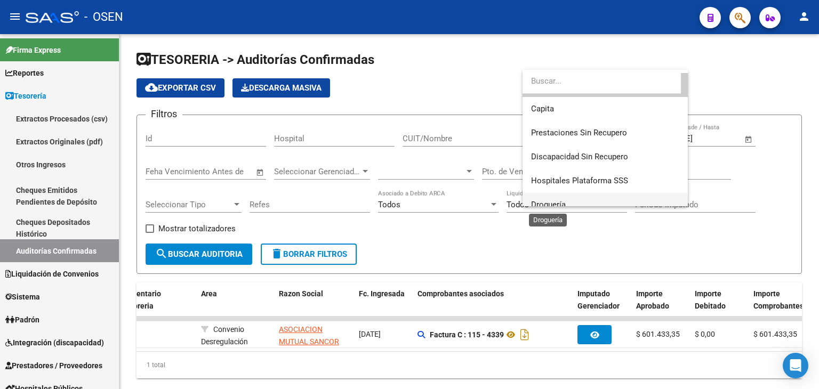
click at [556, 203] on span "Droguería" at bounding box center [548, 205] width 35 height 10
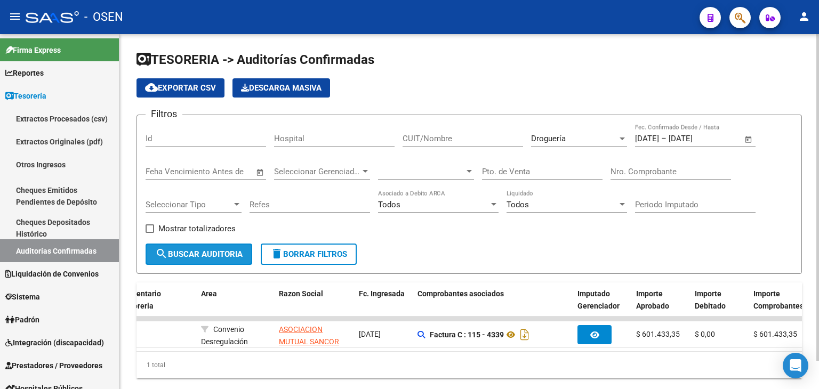
click at [222, 252] on span "search Buscar Auditoria" at bounding box center [198, 254] width 87 height 10
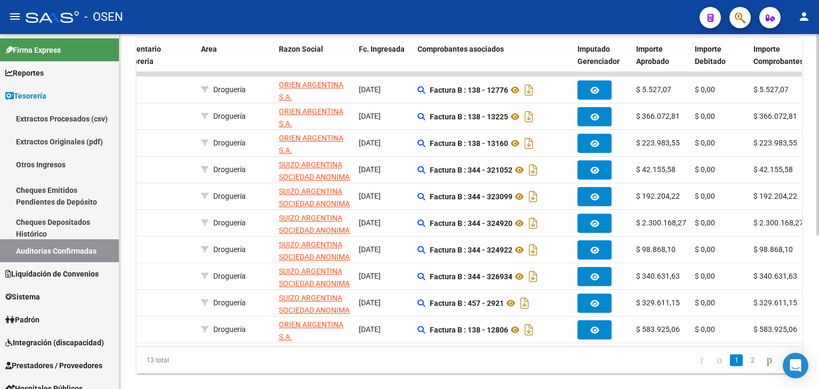
scroll to position [270, 0]
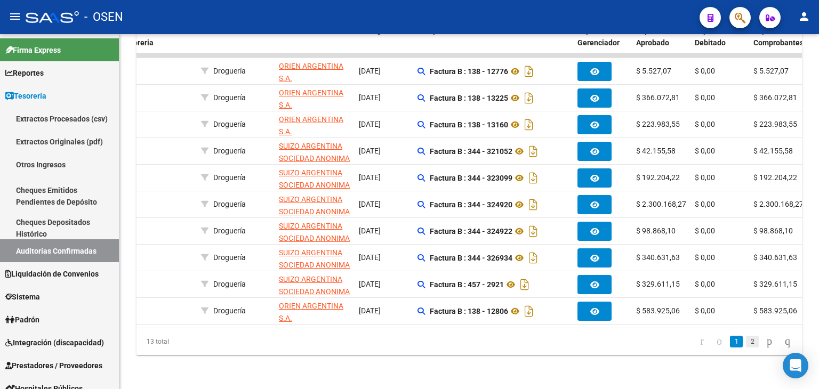
click at [746, 342] on link "2" at bounding box center [752, 342] width 13 height 12
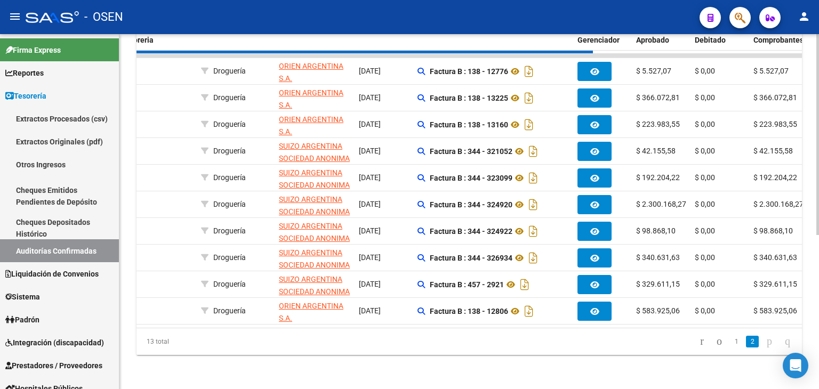
scroll to position [83, 0]
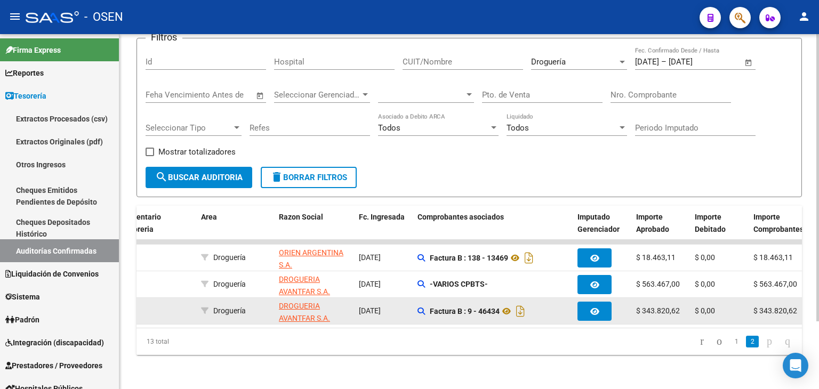
click at [421, 308] on div "Factura B : 9 - 46434" at bounding box center [492, 311] width 151 height 17
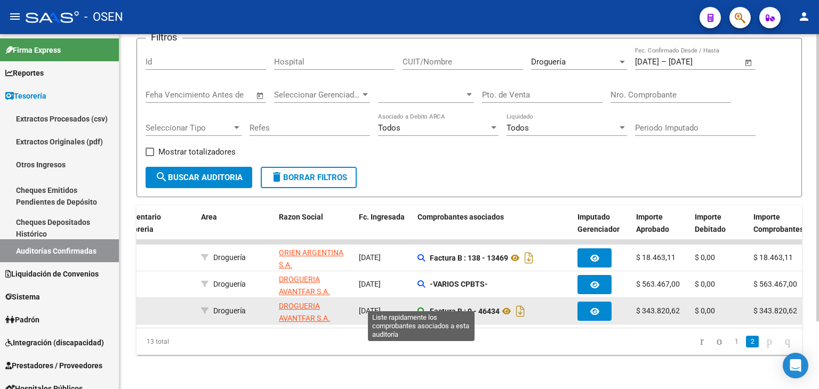
click at [421, 308] on icon at bounding box center [420, 311] width 7 height 7
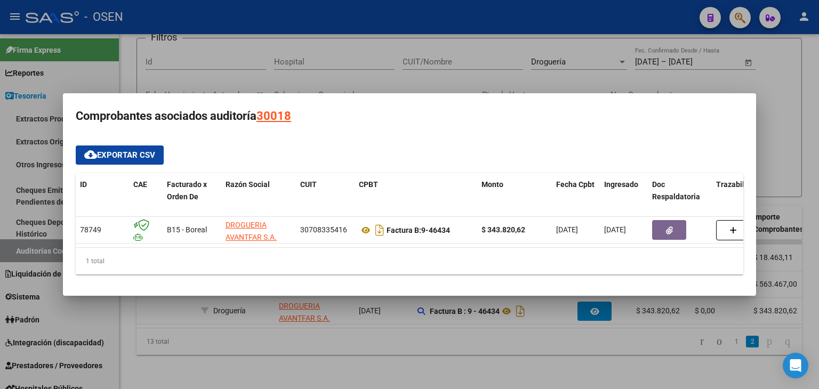
drag, startPoint x: 307, startPoint y: 252, endPoint x: 340, endPoint y: 249, distance: 33.1
click at [337, 251] on div "1 total" at bounding box center [409, 261] width 667 height 27
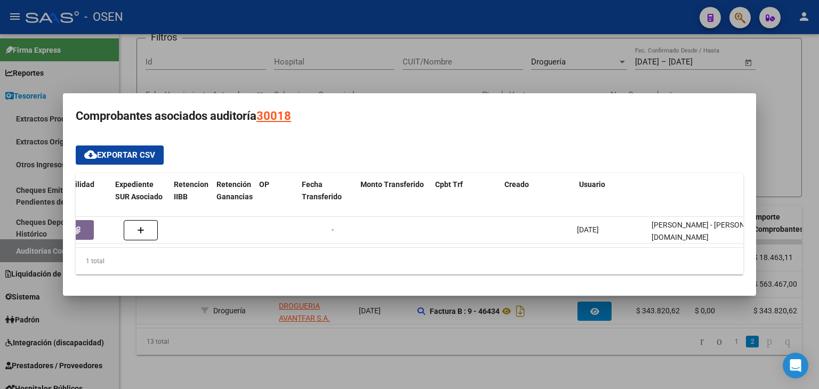
scroll to position [0, 709]
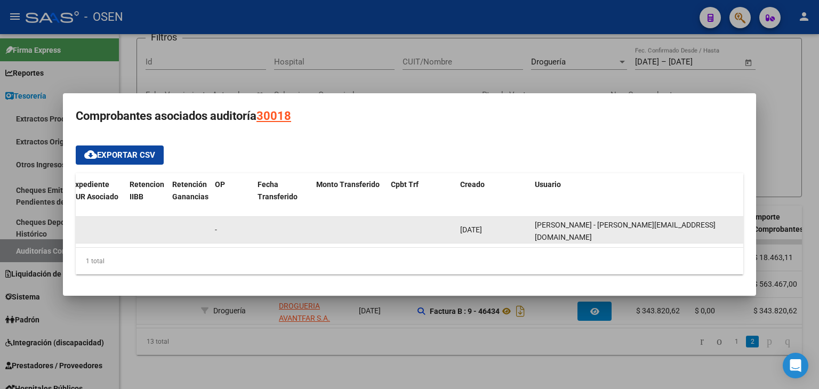
drag, startPoint x: 578, startPoint y: 355, endPoint x: 524, endPoint y: 216, distance: 148.7
click at [578, 356] on div at bounding box center [409, 194] width 819 height 389
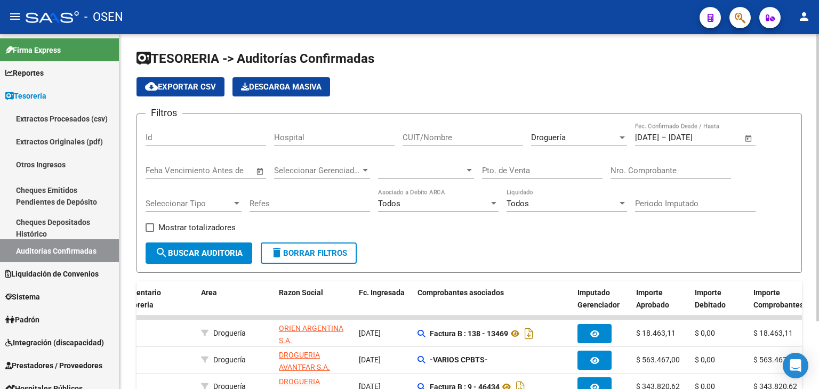
scroll to position [0, 0]
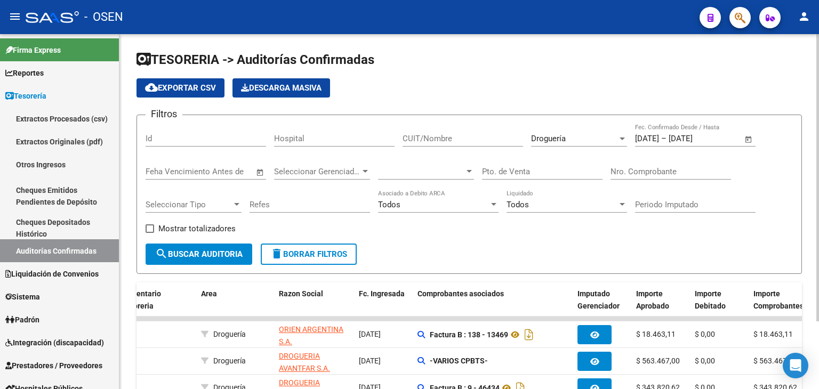
click at [594, 140] on div "Droguería" at bounding box center [574, 139] width 86 height 10
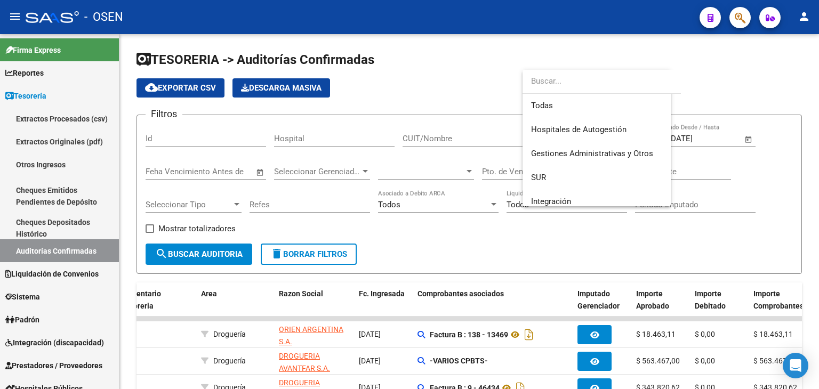
scroll to position [231, 0]
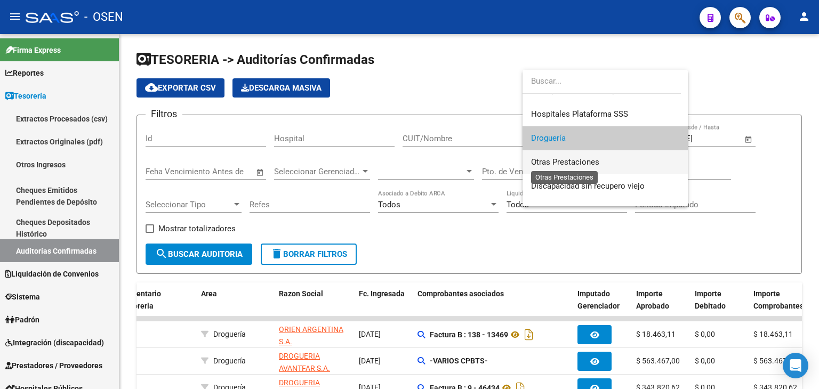
click at [574, 160] on span "Otras Prestaciones" at bounding box center [565, 162] width 68 height 10
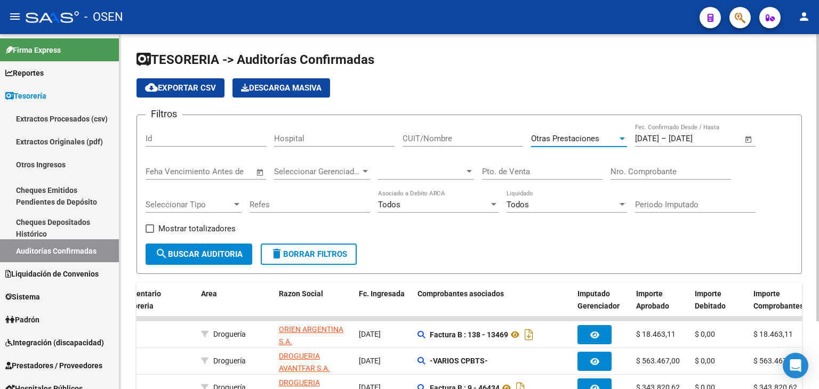
click at [232, 251] on span "search Buscar Auditoria" at bounding box center [198, 254] width 87 height 10
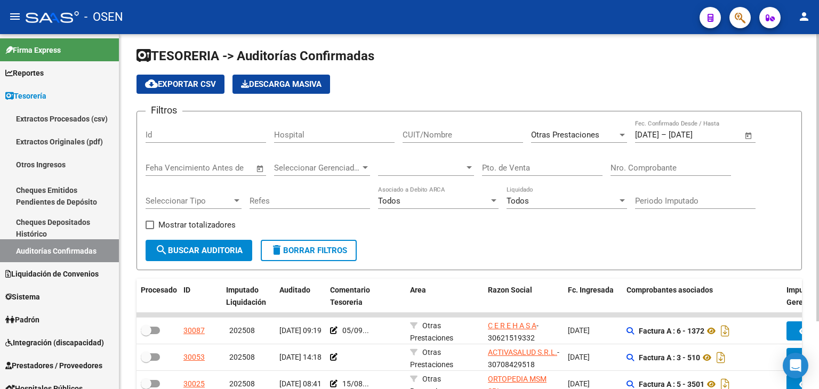
scroll to position [0, 0]
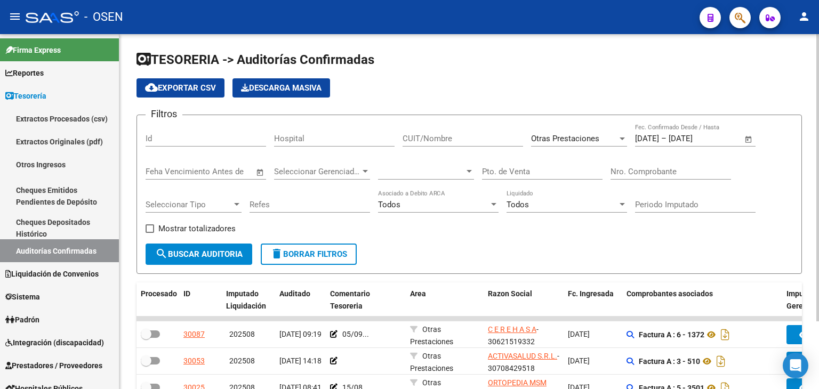
click at [326, 262] on button "delete Borrar Filtros" at bounding box center [309, 254] width 96 height 21
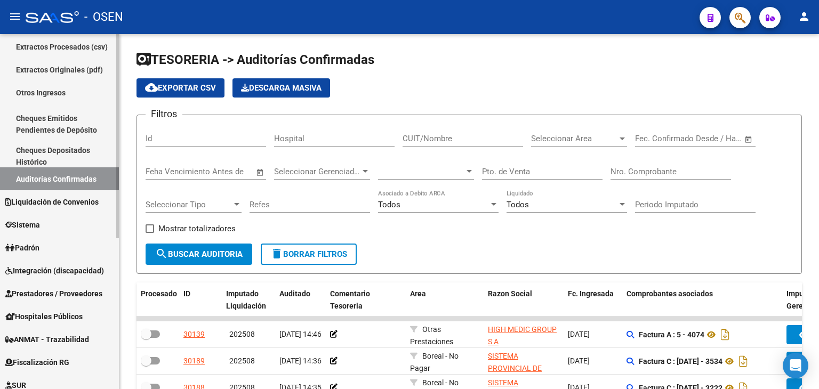
scroll to position [107, 0]
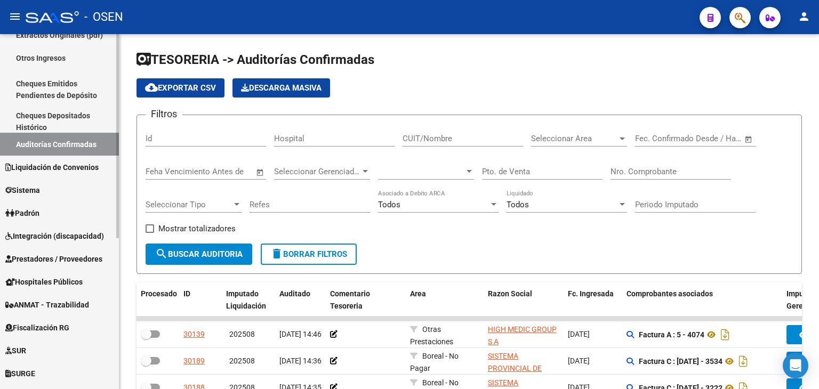
click at [49, 232] on span "Integración (discapacidad)" at bounding box center [54, 236] width 99 height 12
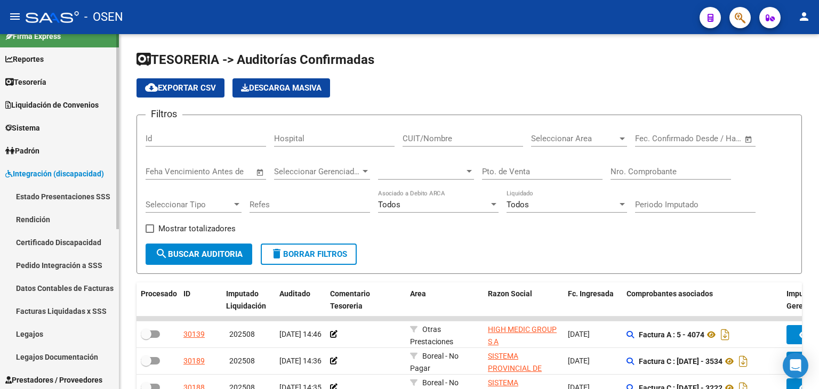
scroll to position [0, 0]
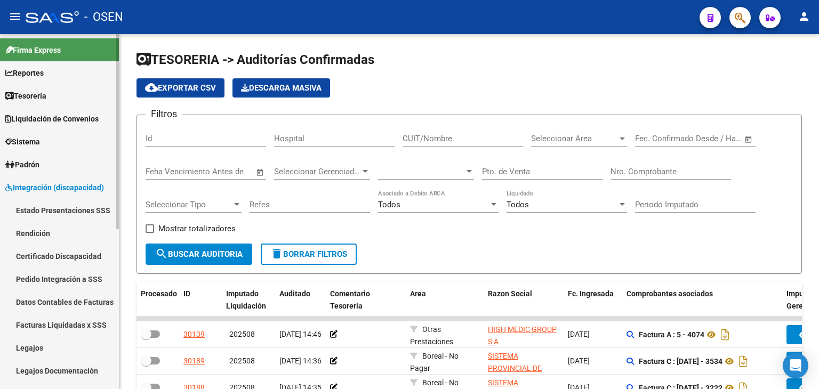
click at [54, 96] on link "Tesorería" at bounding box center [59, 95] width 119 height 23
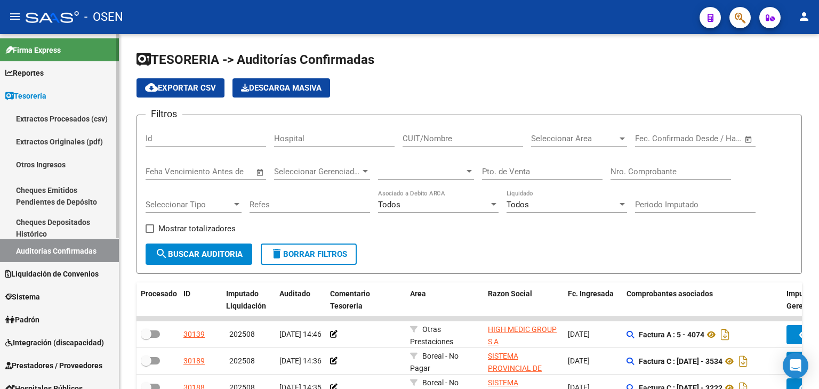
click at [60, 92] on link "Tesorería" at bounding box center [59, 95] width 119 height 23
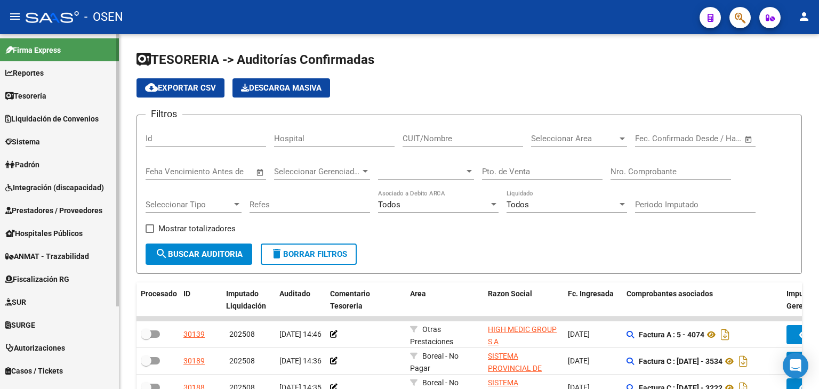
click at [58, 210] on span "Prestadores / Proveedores" at bounding box center [53, 211] width 97 height 12
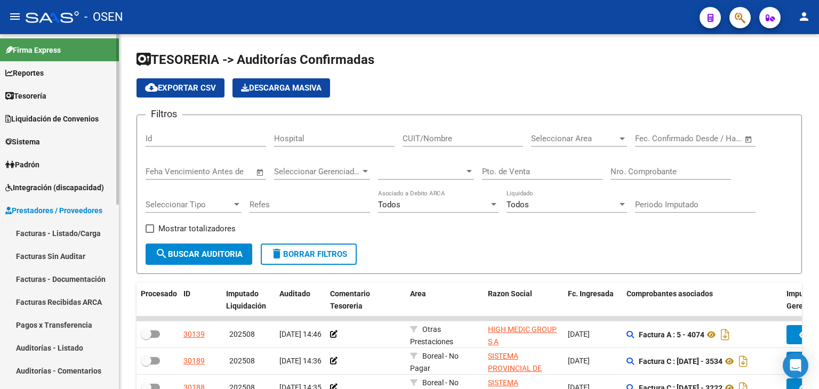
click at [86, 229] on link "Facturas - Listado/Carga" at bounding box center [59, 233] width 119 height 23
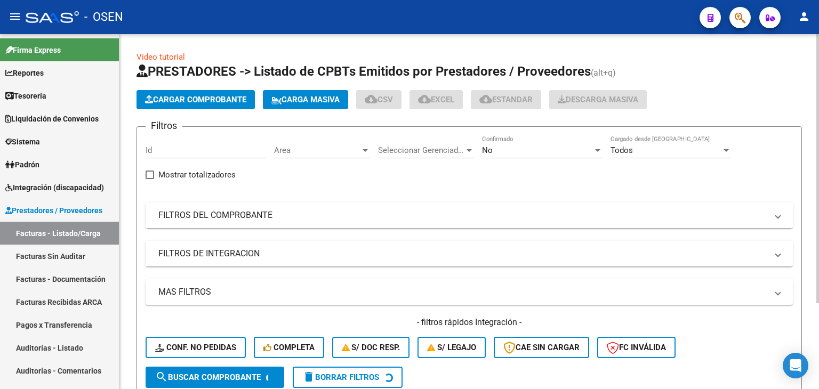
click at [478, 226] on mat-expansion-panel-header "FILTROS DEL COMPROBANTE" at bounding box center [469, 216] width 647 height 26
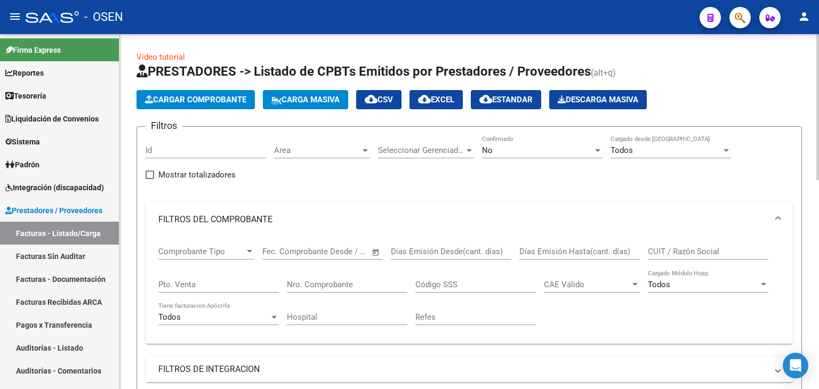
click at [335, 283] on input "Nro. Comprobante" at bounding box center [347, 285] width 120 height 10
click at [501, 156] on div "No Confirmado" at bounding box center [542, 146] width 120 height 23
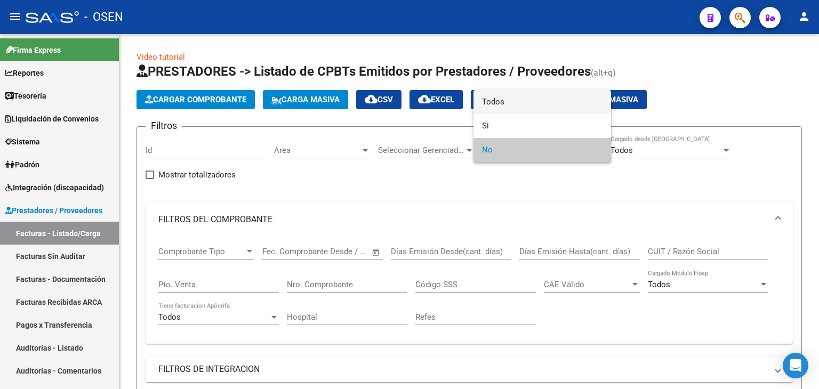
click at [516, 106] on span "Todos" at bounding box center [542, 102] width 120 height 24
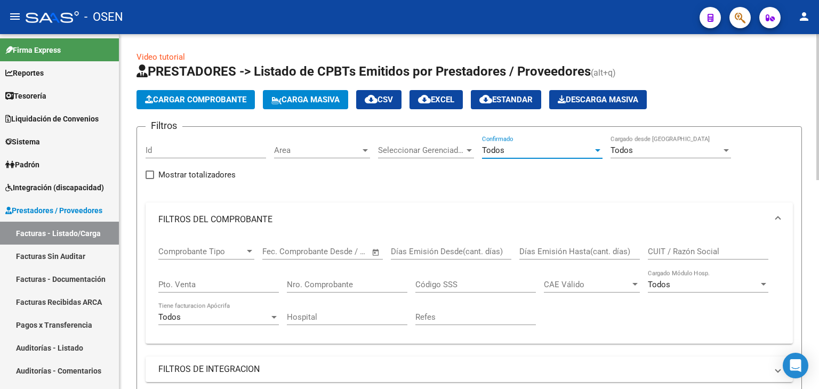
click at [331, 287] on input "Nro. Comprobante" at bounding box center [347, 285] width 120 height 10
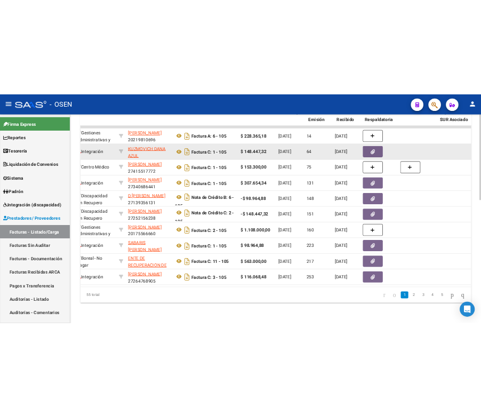
scroll to position [0, 241]
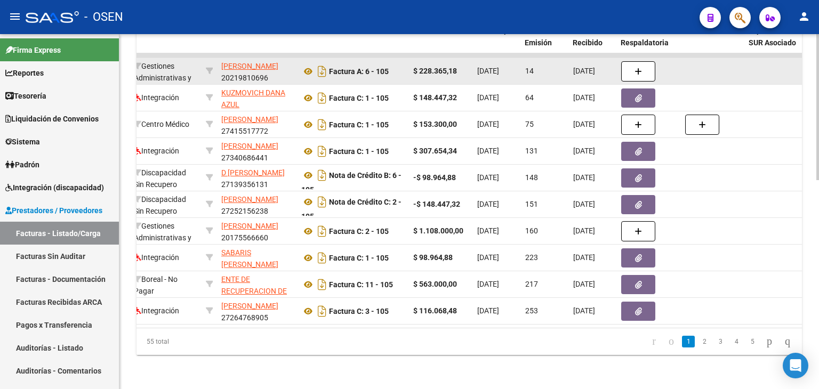
type input "105"
click at [627, 61] on button "button" at bounding box center [638, 71] width 34 height 20
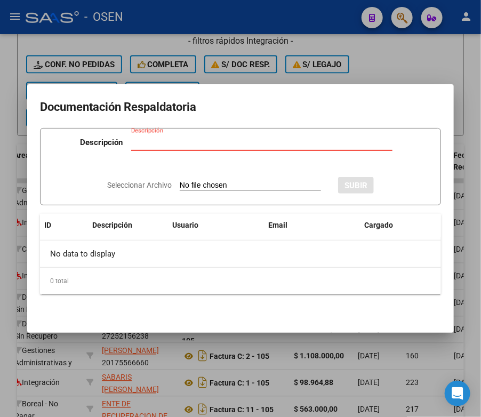
scroll to position [478, 0]
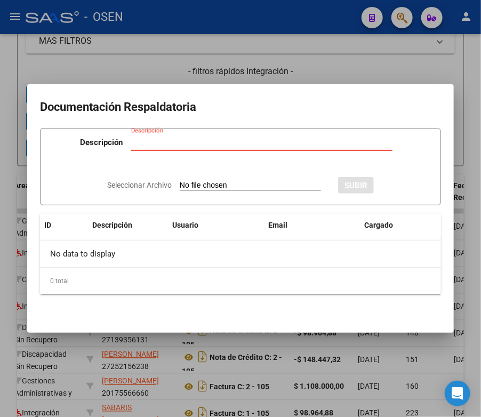
type input "C:\fakepath\RBO [PERSON_NAME] 249.pdf"
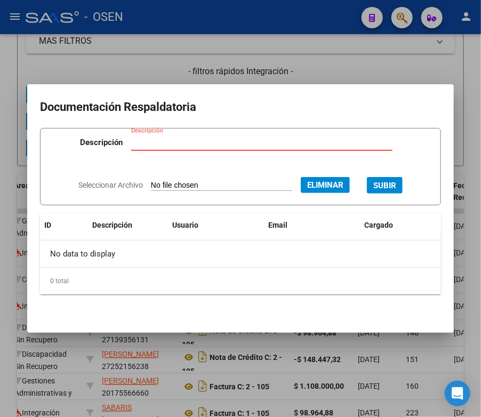
click at [183, 138] on input "Descripción" at bounding box center [261, 143] width 261 height 10
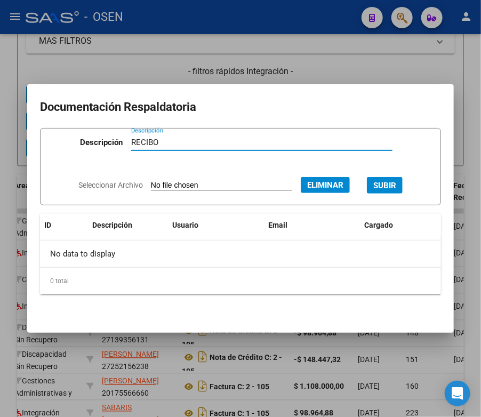
type input "RECIBO"
click at [403, 182] on button "SUBIR" at bounding box center [385, 185] width 36 height 17
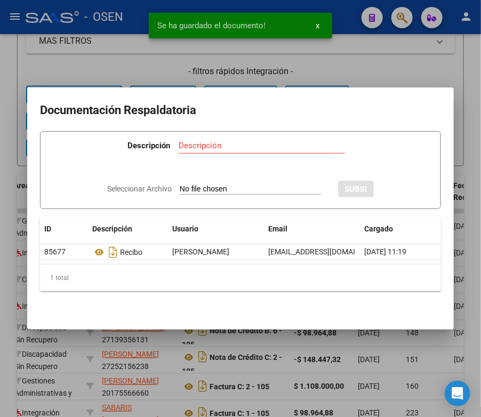
drag, startPoint x: 396, startPoint y: 71, endPoint x: 383, endPoint y: 84, distance: 18.1
click at [396, 71] on div at bounding box center [240, 208] width 481 height 417
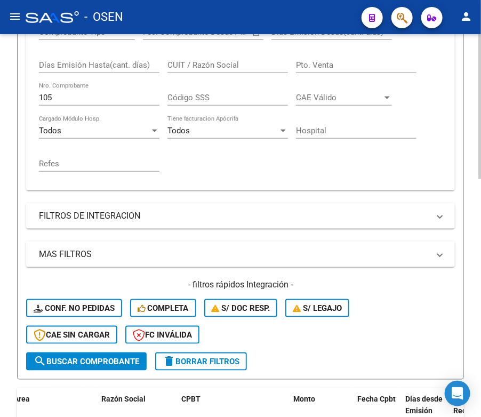
scroll to position [158, 0]
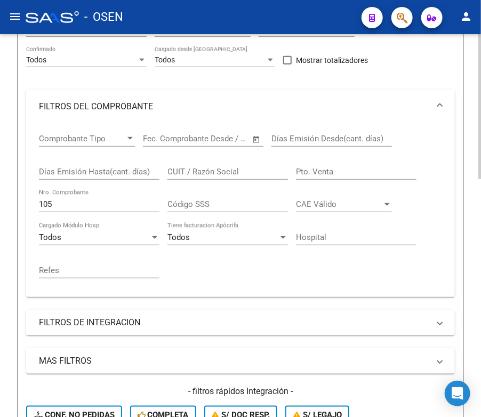
click at [75, 203] on input "105" at bounding box center [99, 204] width 120 height 10
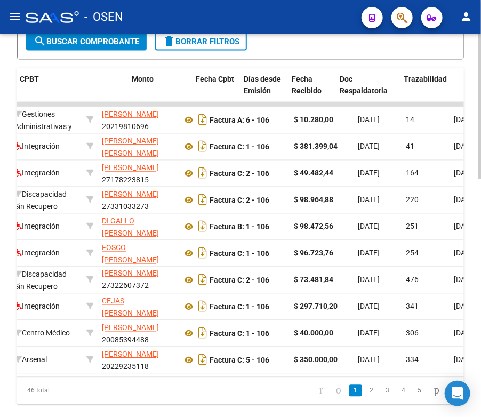
scroll to position [0, 412]
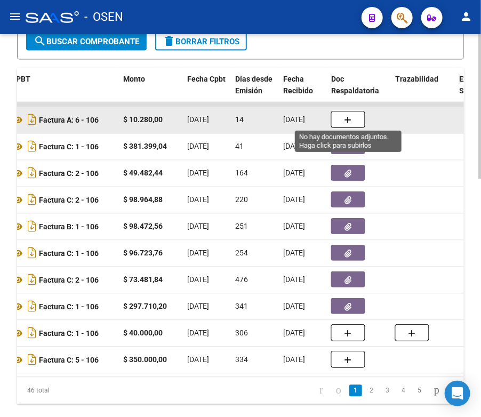
type input "106"
click at [351, 118] on icon "button" at bounding box center [347, 121] width 7 height 8
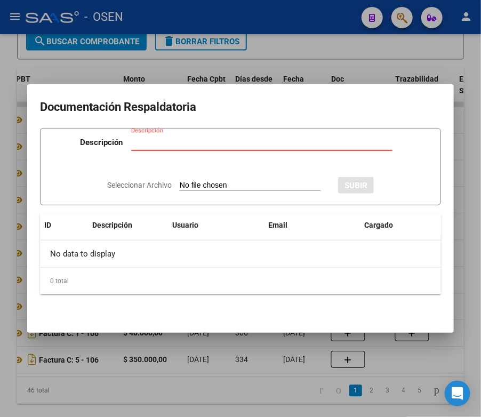
type input "C:\fakepath\RBO [PERSON_NAME] 249.pdf"
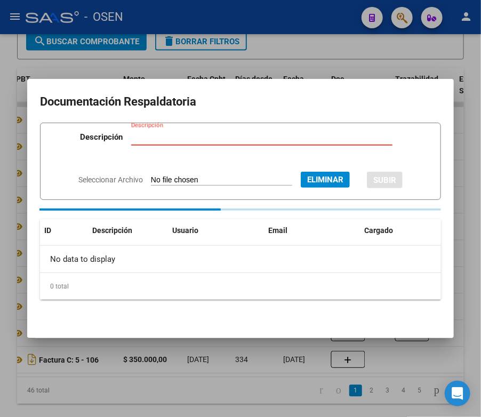
click at [188, 140] on input "Descripción" at bounding box center [261, 137] width 261 height 10
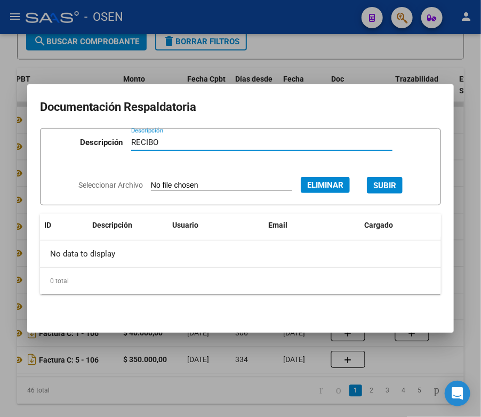
type input "RECIBO"
click at [403, 188] on button "SUBIR" at bounding box center [385, 185] width 36 height 17
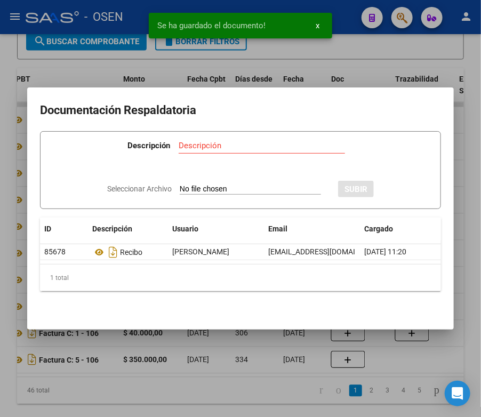
click at [260, 356] on div at bounding box center [240, 208] width 481 height 417
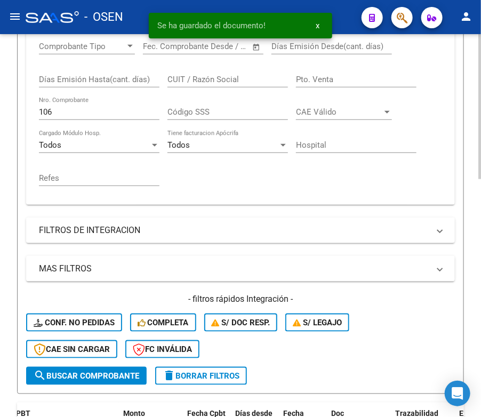
scroll to position [211, 0]
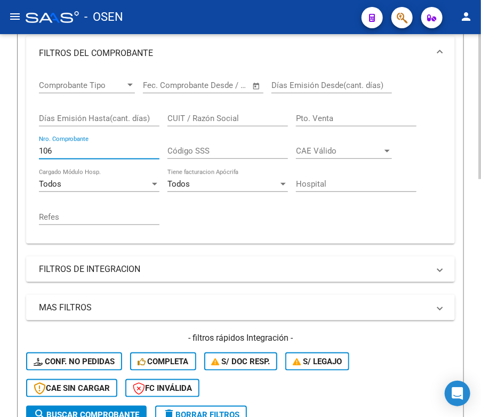
drag, startPoint x: 116, startPoint y: 148, endPoint x: 0, endPoint y: 185, distance: 121.9
click at [0, 181] on div "Video tutorial PRESTADORES -> Listado de CPBTs Emitidos por Prestadores / Prove…" at bounding box center [240, 325] width 481 height 1005
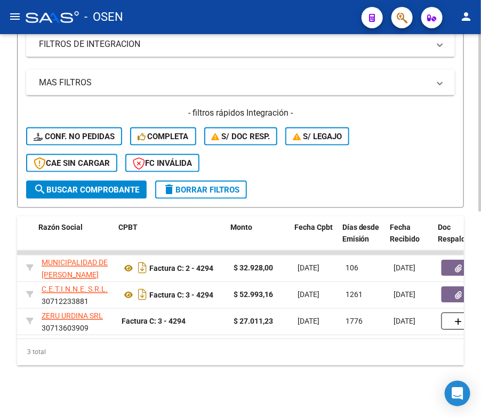
scroll to position [0, 414]
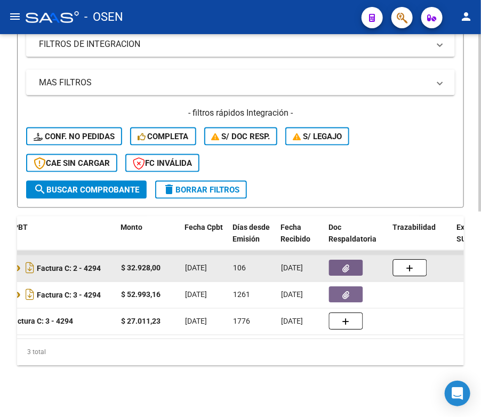
type input "4294"
click at [339, 260] on button "button" at bounding box center [346, 268] width 34 height 16
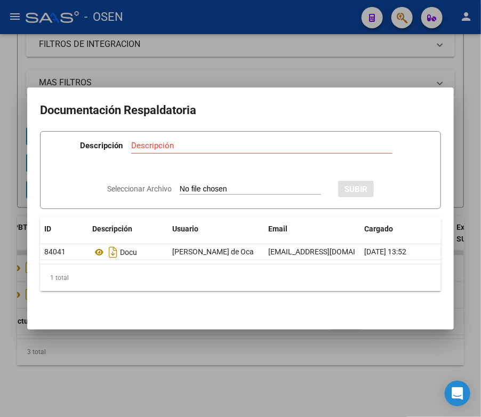
type input "C:\fakepath\RBO MUNIC ATE BROWN 1187.pdf"
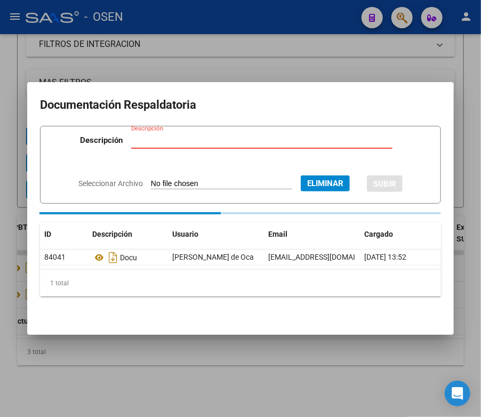
click at [232, 141] on input "Descripción" at bounding box center [261, 140] width 261 height 10
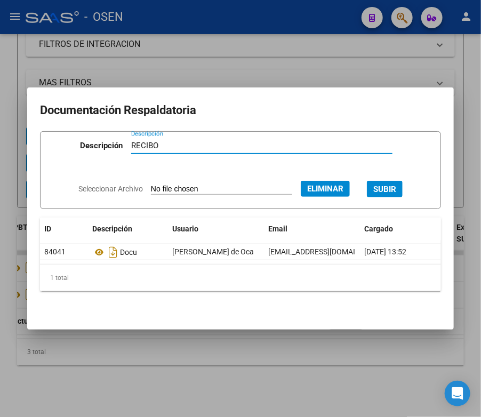
type input "RECIBO"
click at [390, 181] on button "SUBIR" at bounding box center [385, 189] width 36 height 17
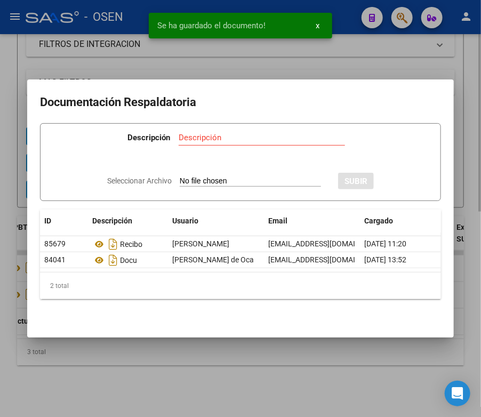
click at [221, 357] on div at bounding box center [240, 208] width 481 height 417
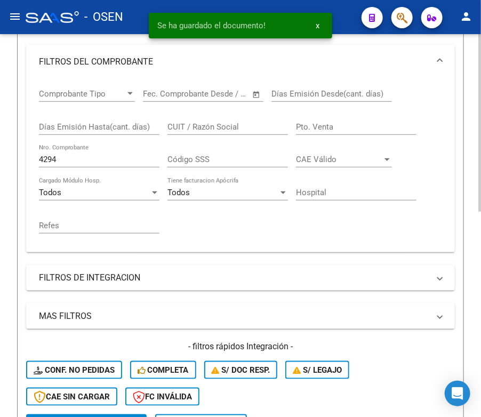
scroll to position [175, 0]
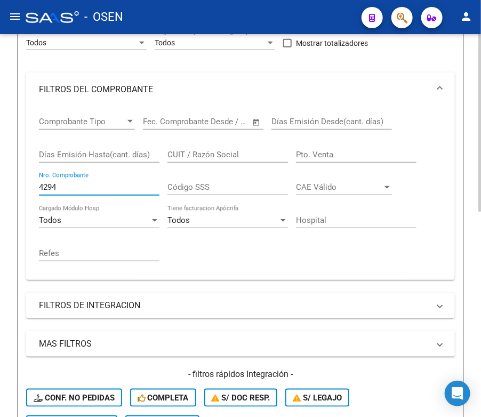
drag, startPoint x: 64, startPoint y: 189, endPoint x: 53, endPoint y: 187, distance: 11.4
click at [52, 187] on input "4294" at bounding box center [99, 187] width 120 height 10
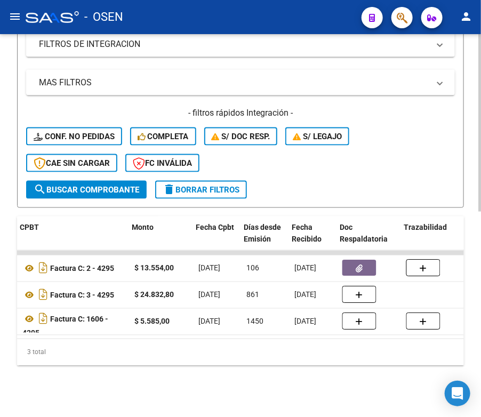
scroll to position [0, 469]
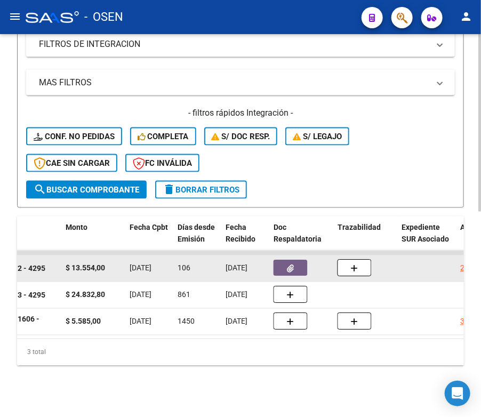
type input "4295"
click at [294, 265] on button "button" at bounding box center [290, 268] width 34 height 16
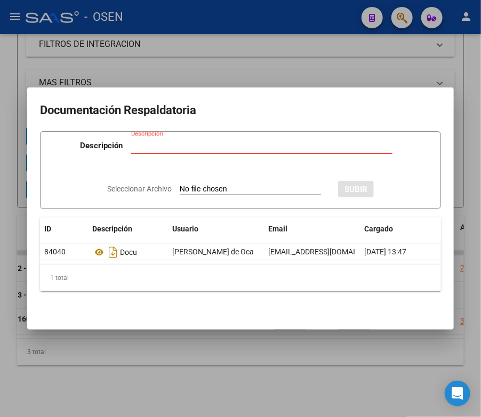
type input "C:\fakepath\RBO MUNIC ATE BROWN 1187.pdf"
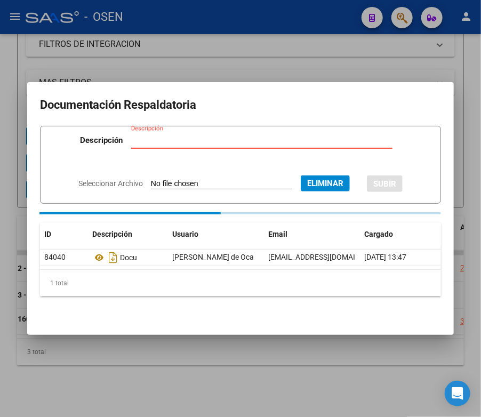
click at [210, 140] on input "Descripción" at bounding box center [261, 140] width 261 height 10
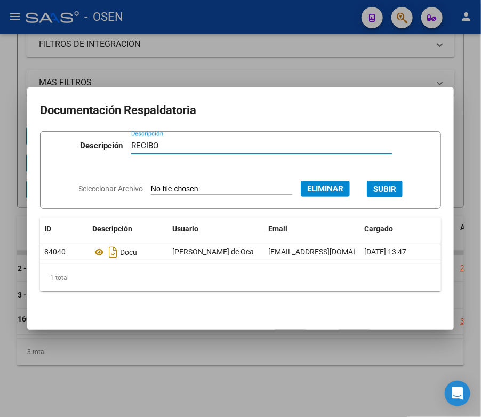
type input "RECIBO"
click at [391, 181] on button "SUBIR" at bounding box center [385, 189] width 36 height 17
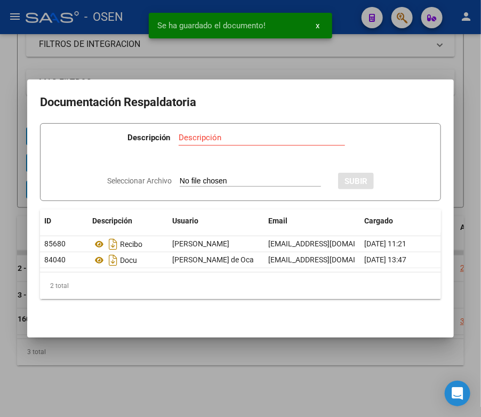
click at [209, 361] on div at bounding box center [240, 208] width 481 height 417
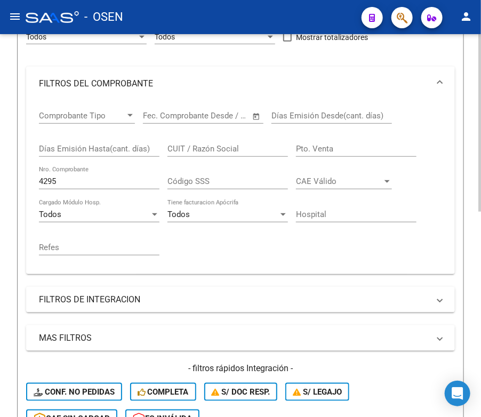
scroll to position [175, 0]
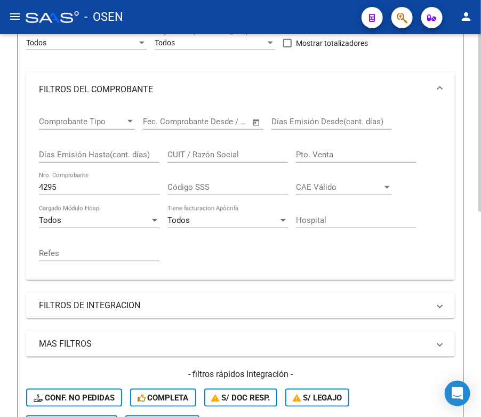
drag, startPoint x: 74, startPoint y: 187, endPoint x: 0, endPoint y: 199, distance: 74.6
click at [0, 199] on div "Video tutorial PRESTADORES -> Listado de CPBTs Emitidos por Prestadores / Prove…" at bounding box center [240, 268] width 481 height 819
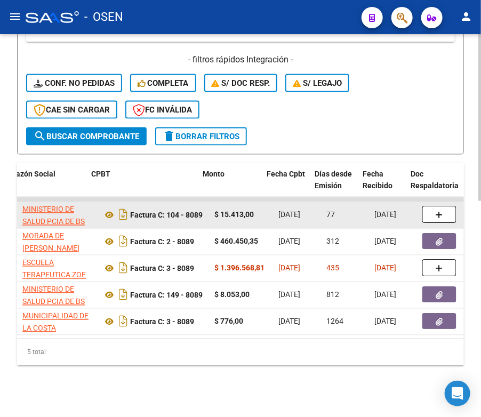
scroll to position [0, 332]
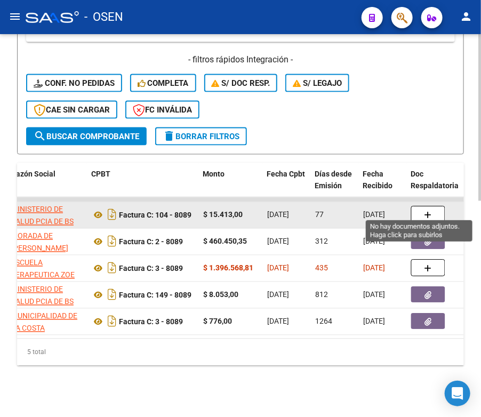
type input "8089"
click at [420, 208] on button "button" at bounding box center [428, 214] width 34 height 17
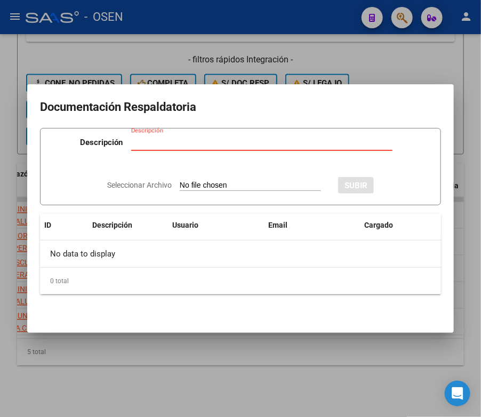
type input "C:\fakepath\RBO SAMO 3342.pdf"
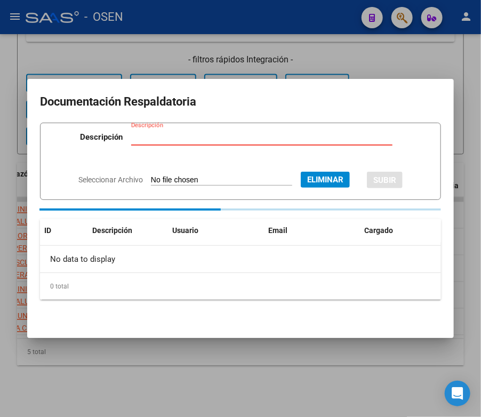
click at [218, 151] on div "Descripción" at bounding box center [261, 142] width 261 height 26
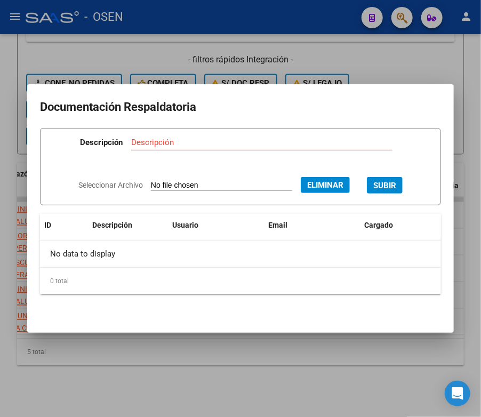
click at [214, 144] on input "Descripción" at bounding box center [261, 143] width 261 height 10
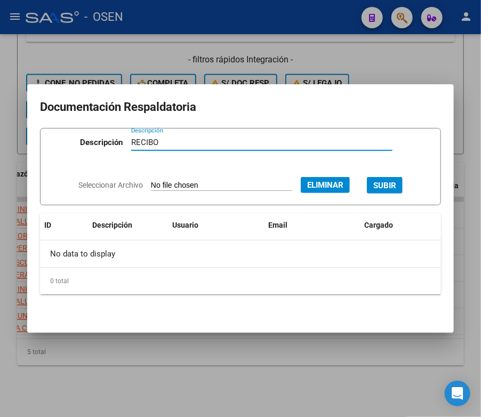
type input "RECIBO"
click at [396, 190] on span "SUBIR" at bounding box center [384, 186] width 23 height 10
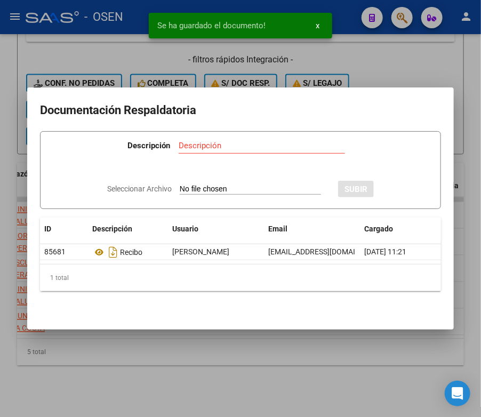
click at [275, 358] on div at bounding box center [240, 208] width 481 height 417
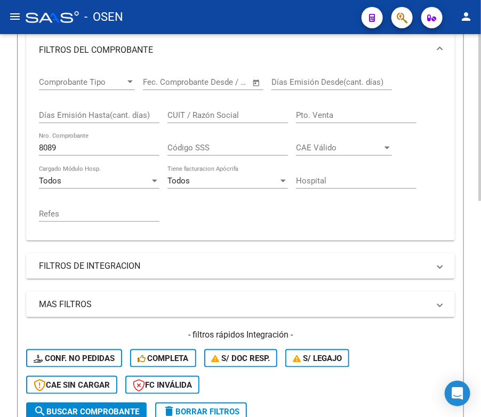
scroll to position [175, 0]
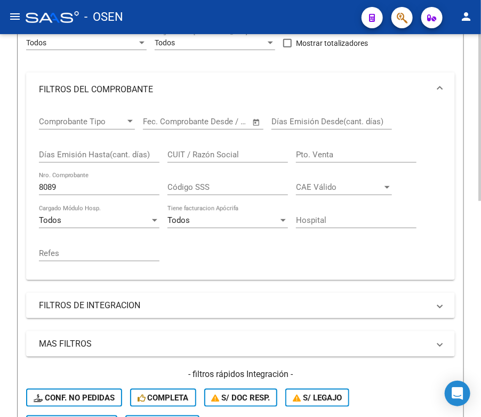
drag, startPoint x: 79, startPoint y: 180, endPoint x: 0, endPoint y: 184, distance: 79.5
click at [0, 184] on div "Video tutorial PRESTADORES -> Listado de CPBTs Emitidos por Prestadores / Prove…" at bounding box center [240, 295] width 481 height 872
click at [68, 181] on div "8089 Nro. Comprobante" at bounding box center [99, 183] width 120 height 23
click at [63, 184] on input "8089" at bounding box center [99, 187] width 120 height 10
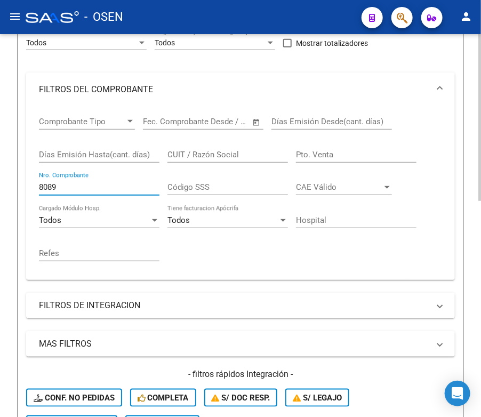
click at [63, 184] on input "8089" at bounding box center [99, 187] width 120 height 10
type input "16625"
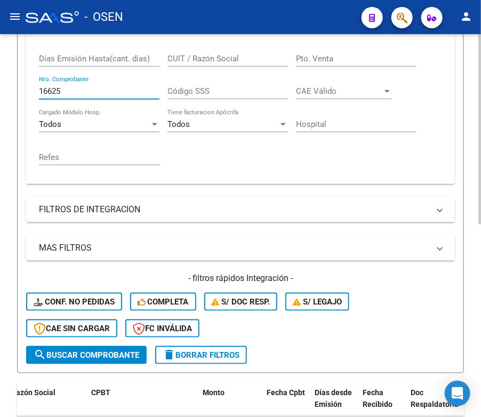
scroll to position [388, 0]
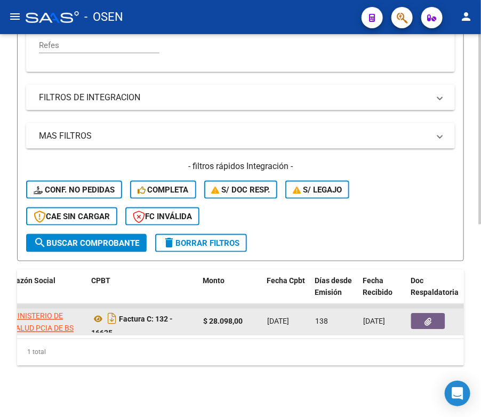
click at [425, 318] on icon "button" at bounding box center [428, 322] width 7 height 8
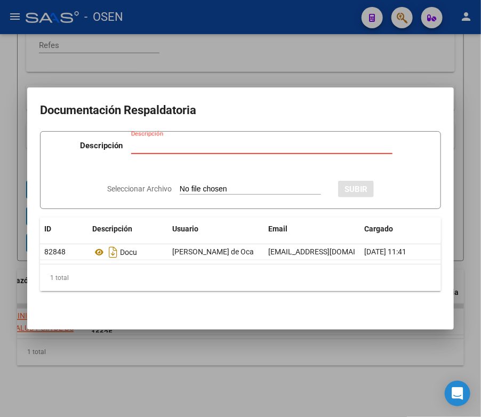
type input "C:\fakepath\RBO SAMO 4352.pdf"
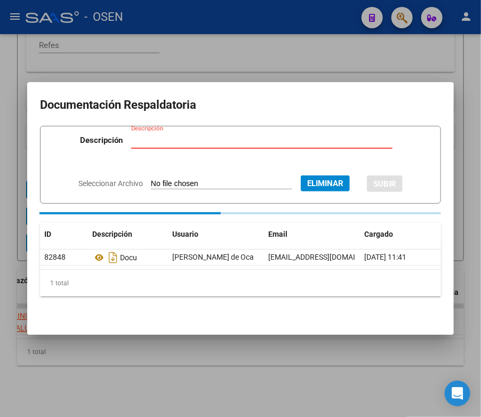
click at [222, 141] on div "Descripción" at bounding box center [261, 140] width 261 height 16
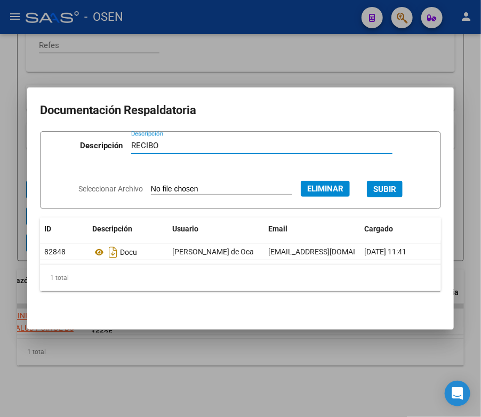
type input "RECIBO"
click at [396, 189] on span "SUBIR" at bounding box center [384, 189] width 23 height 10
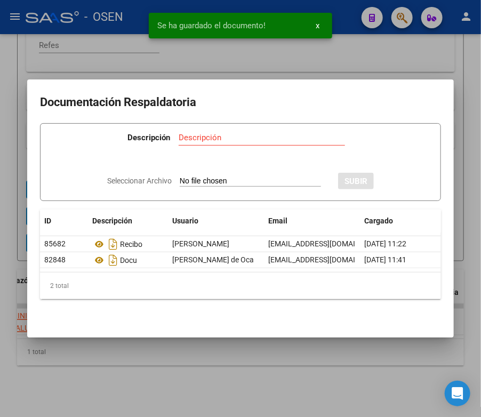
drag, startPoint x: 239, startPoint y: 347, endPoint x: 242, endPoint y: 327, distance: 19.9
click at [238, 347] on div at bounding box center [240, 208] width 481 height 417
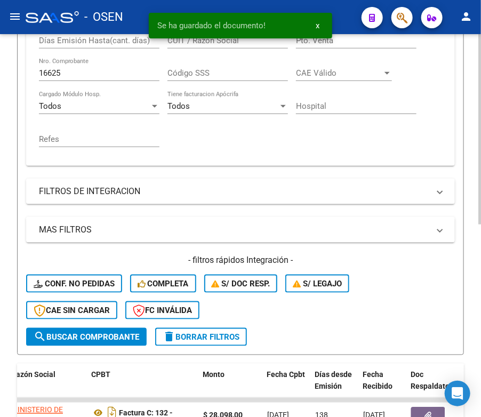
scroll to position [228, 0]
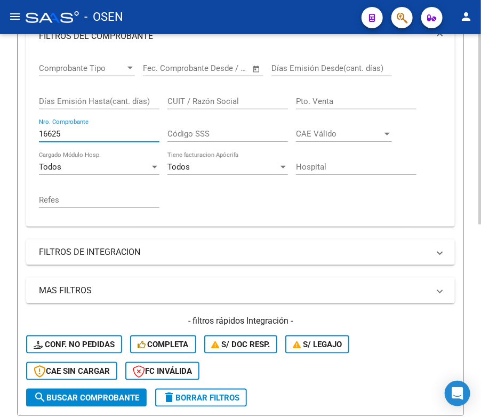
drag, startPoint x: 94, startPoint y: 132, endPoint x: 0, endPoint y: 141, distance: 94.2
click at [0, 145] on div "Video tutorial PRESTADORES -> Listado de CPBTs Emitidos por Prestadores / Prove…" at bounding box center [240, 189] width 481 height 766
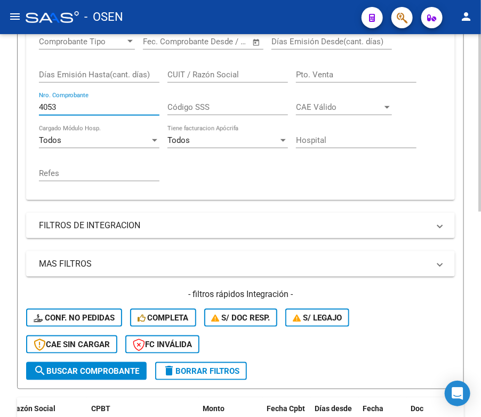
scroll to position [441, 0]
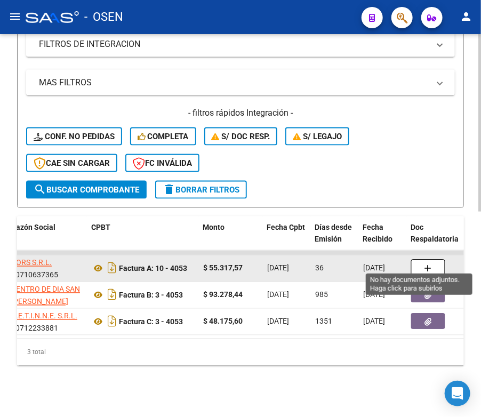
type input "4053"
click at [416, 260] on button "button" at bounding box center [428, 268] width 34 height 17
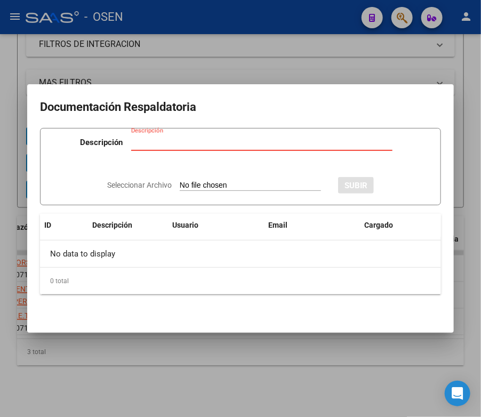
type input "C:\fakepath\RBO VORS 8585.pdf"
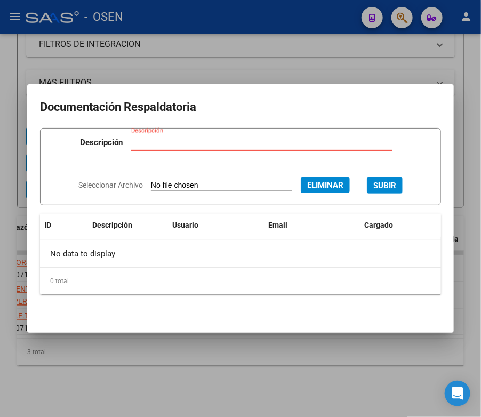
click at [257, 146] on input "Descripción" at bounding box center [261, 143] width 261 height 10
click at [256, 146] on input "Descripción" at bounding box center [261, 143] width 261 height 10
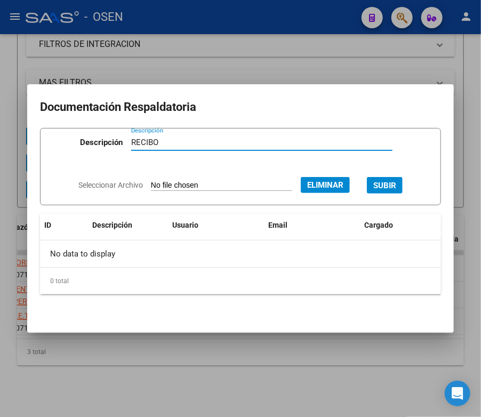
type input "RECIBO"
click at [396, 182] on span "SUBIR" at bounding box center [384, 186] width 23 height 10
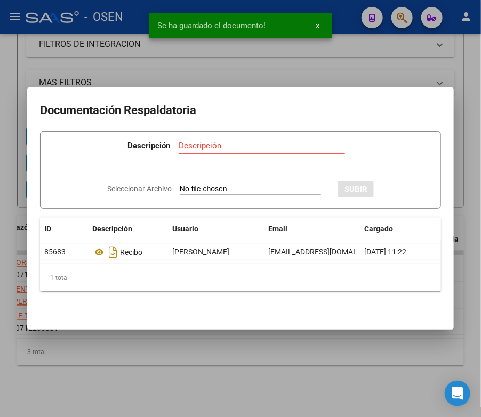
click at [303, 363] on div at bounding box center [240, 208] width 481 height 417
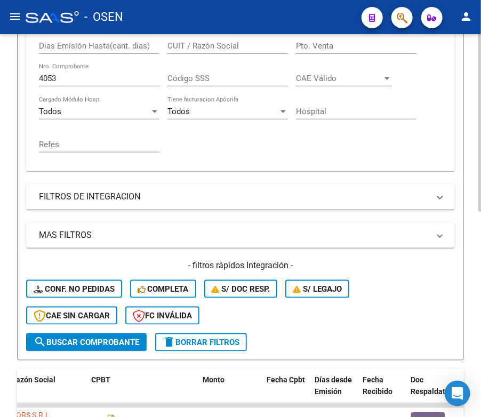
scroll to position [281, 0]
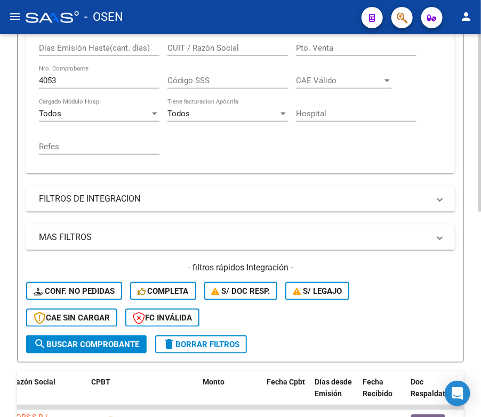
drag, startPoint x: 85, startPoint y: 82, endPoint x: 9, endPoint y: 86, distance: 76.3
click at [1, 83] on div "Video tutorial PRESTADORES -> Listado de CPBTs Emitidos por Prestadores / Prove…" at bounding box center [240, 162] width 481 height 819
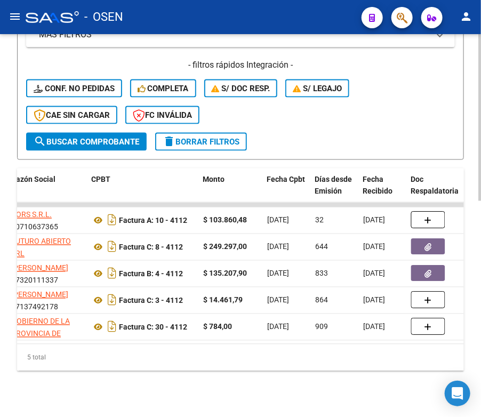
scroll to position [495, 0]
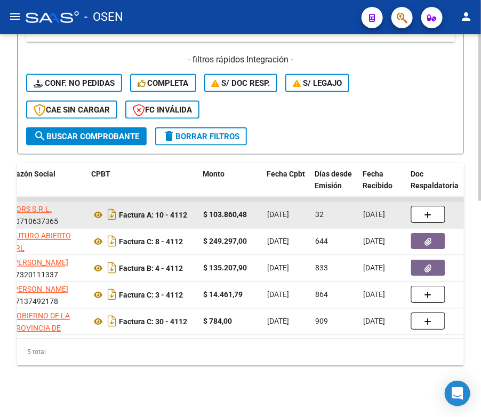
type input "4112"
click at [415, 207] on button "button" at bounding box center [428, 214] width 34 height 17
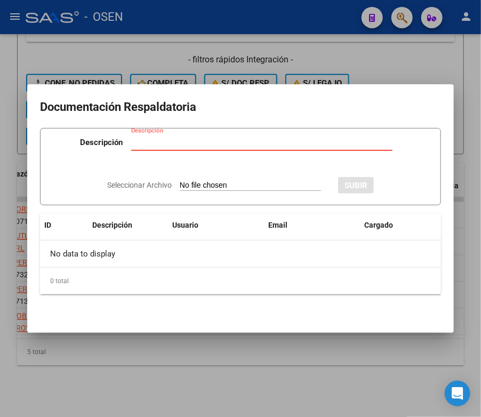
type input "C:\fakepath\RBO VORS 8585.pdf"
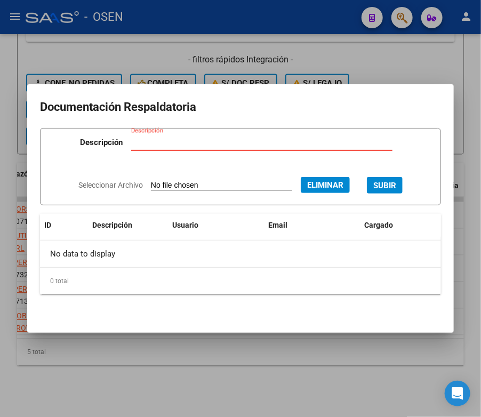
click at [188, 144] on input "Descripción" at bounding box center [261, 143] width 261 height 10
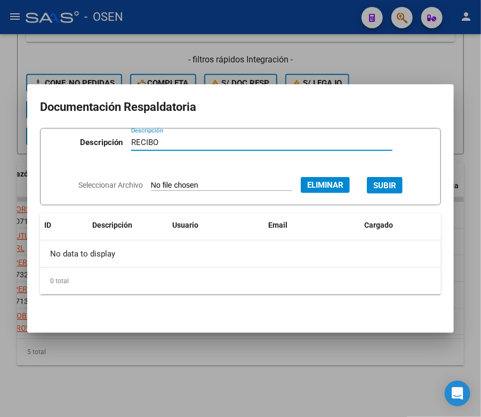
type input "RECIBO"
click at [396, 184] on span "SUBIR" at bounding box center [384, 186] width 23 height 10
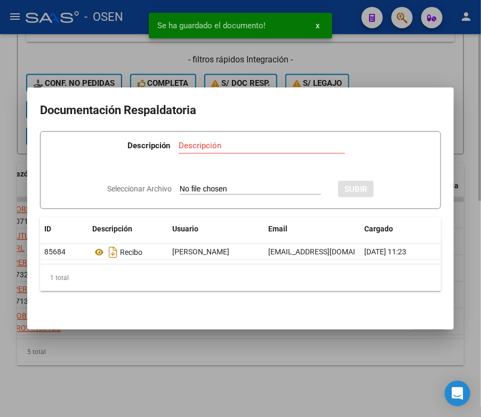
drag, startPoint x: 152, startPoint y: 344, endPoint x: 145, endPoint y: 342, distance: 7.3
click at [150, 344] on div at bounding box center [240, 208] width 481 height 417
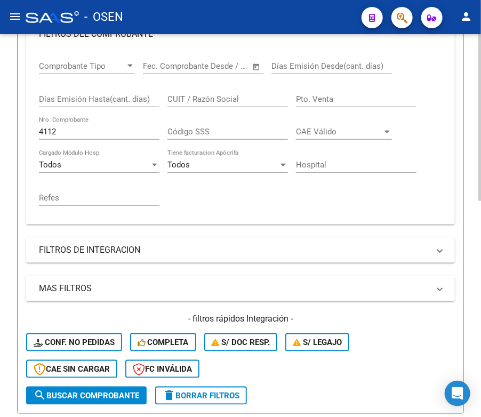
scroll to position [228, 0]
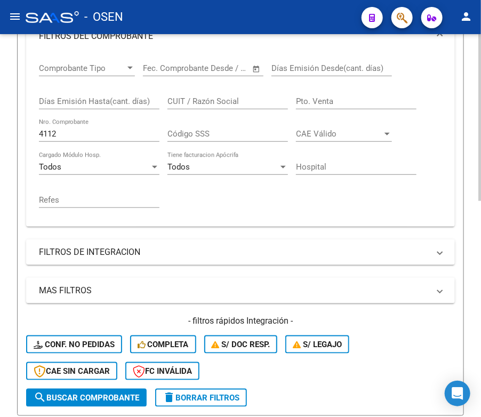
click at [23, 139] on form "Filtros Id Area Area Seleccionar Gerenciador Seleccionar Gerenciador Todos Conf…" at bounding box center [240, 176] width 447 height 480
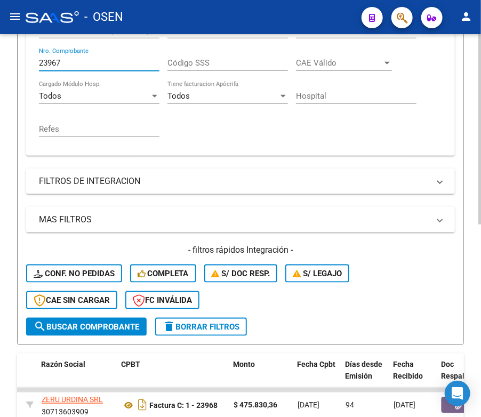
scroll to position [388, 0]
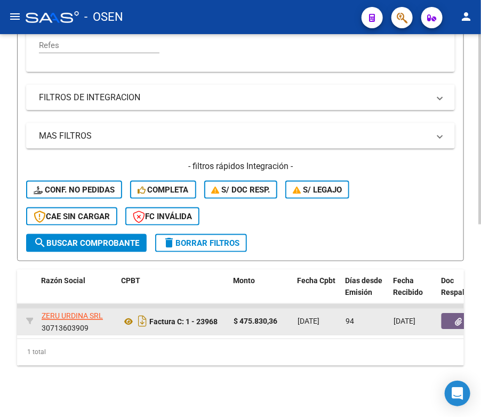
type input "23967"
click at [452, 313] on button "button" at bounding box center [458, 321] width 34 height 16
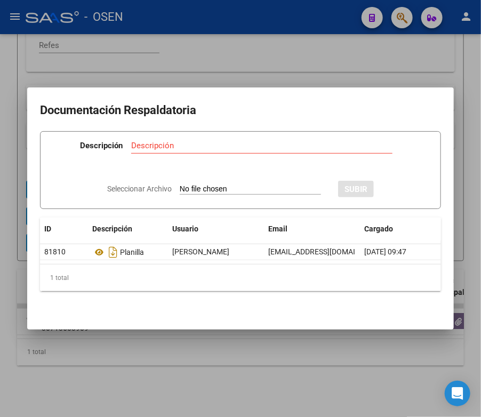
type input "C:\fakepath\RBO ZERU URDINA 13390.pdf"
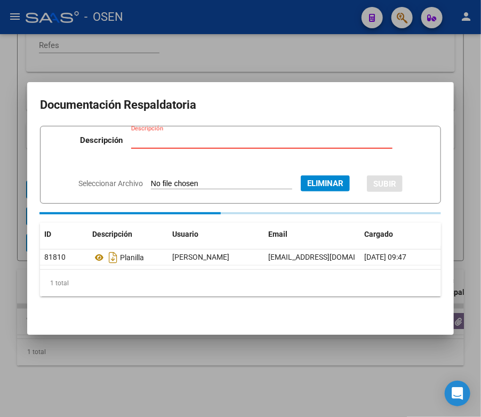
click at [204, 139] on input "Descripción" at bounding box center [261, 140] width 261 height 10
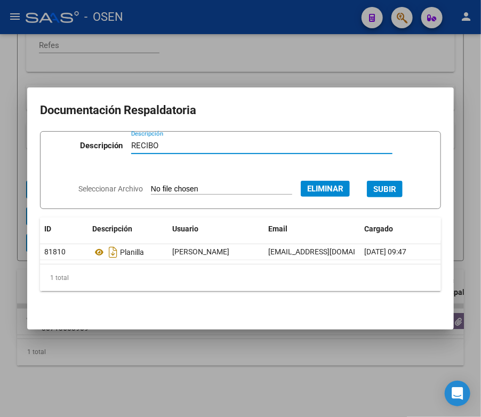
type input "RECIBO"
click at [396, 188] on span "SUBIR" at bounding box center [384, 189] width 23 height 10
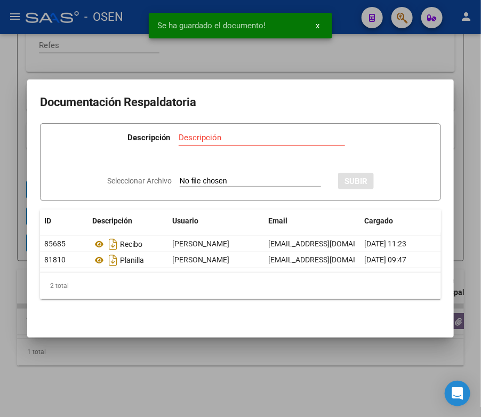
click at [164, 377] on div at bounding box center [240, 208] width 481 height 417
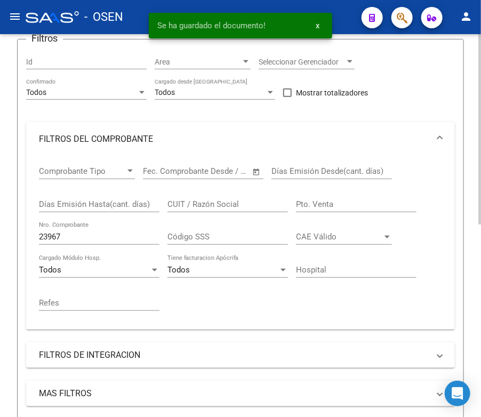
scroll to position [122, 0]
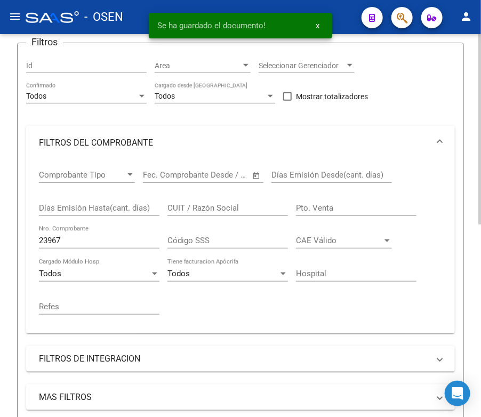
click at [94, 246] on div "23967 Nro. Comprobante" at bounding box center [99, 237] width 120 height 23
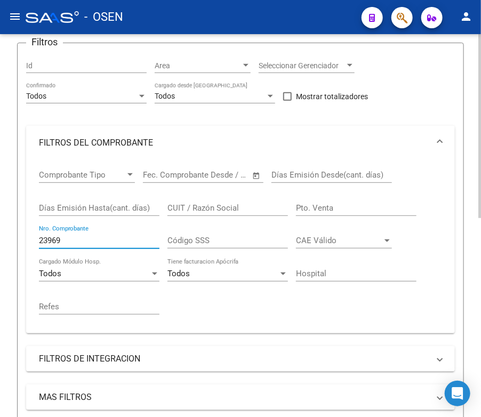
scroll to position [414, 0]
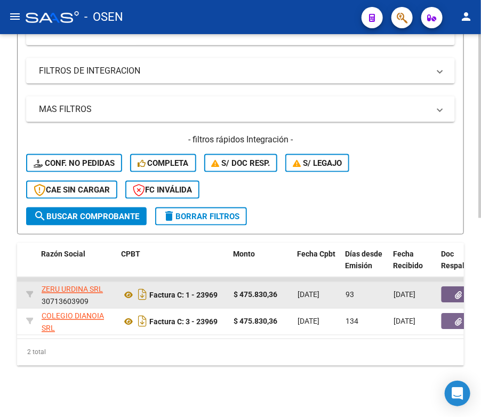
type input "23969"
click at [448, 287] on button "button" at bounding box center [458, 295] width 34 height 16
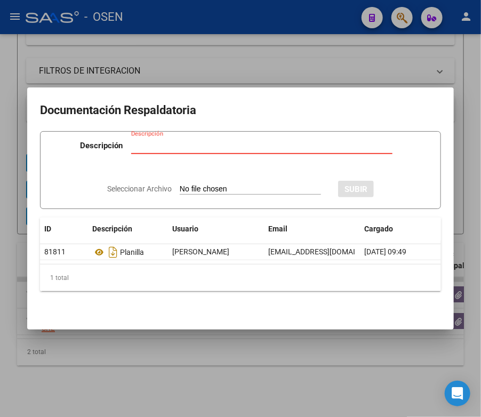
type input "C:\fakepath\RBO ZERU URDINA 13390.pdf"
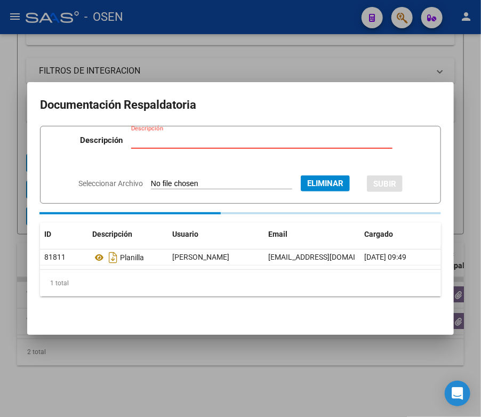
click at [214, 135] on input "Descripción" at bounding box center [261, 140] width 261 height 10
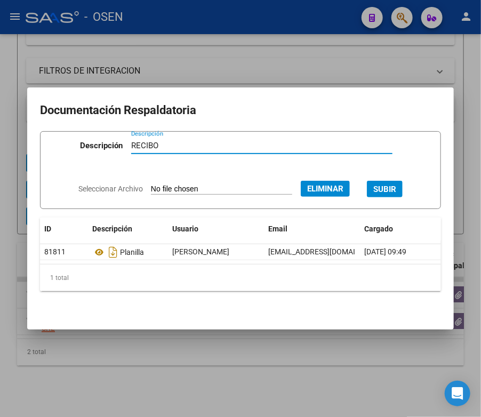
type input "RECIBO"
click at [396, 184] on span "SUBIR" at bounding box center [384, 189] width 23 height 10
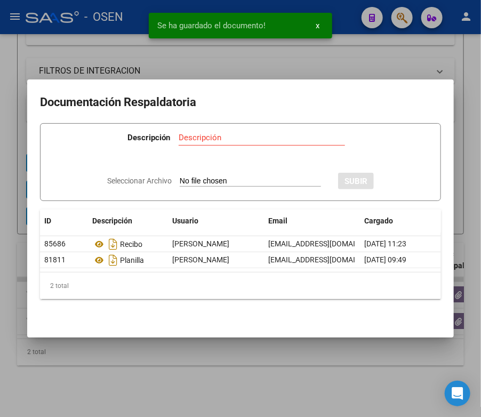
click at [249, 365] on div at bounding box center [240, 208] width 481 height 417
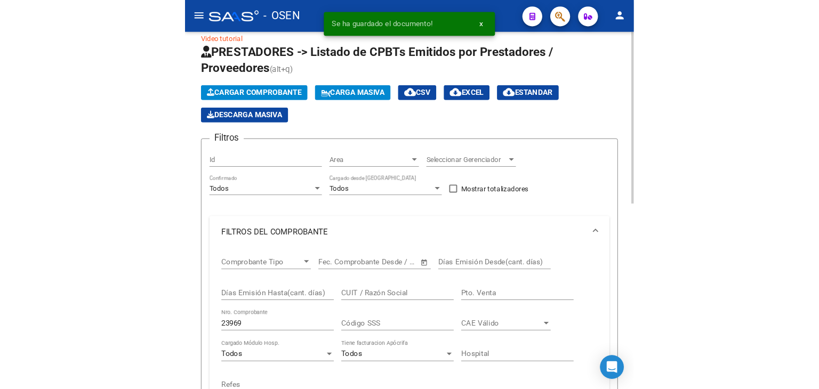
scroll to position [0, 0]
